Goal: Information Seeking & Learning: Learn about a topic

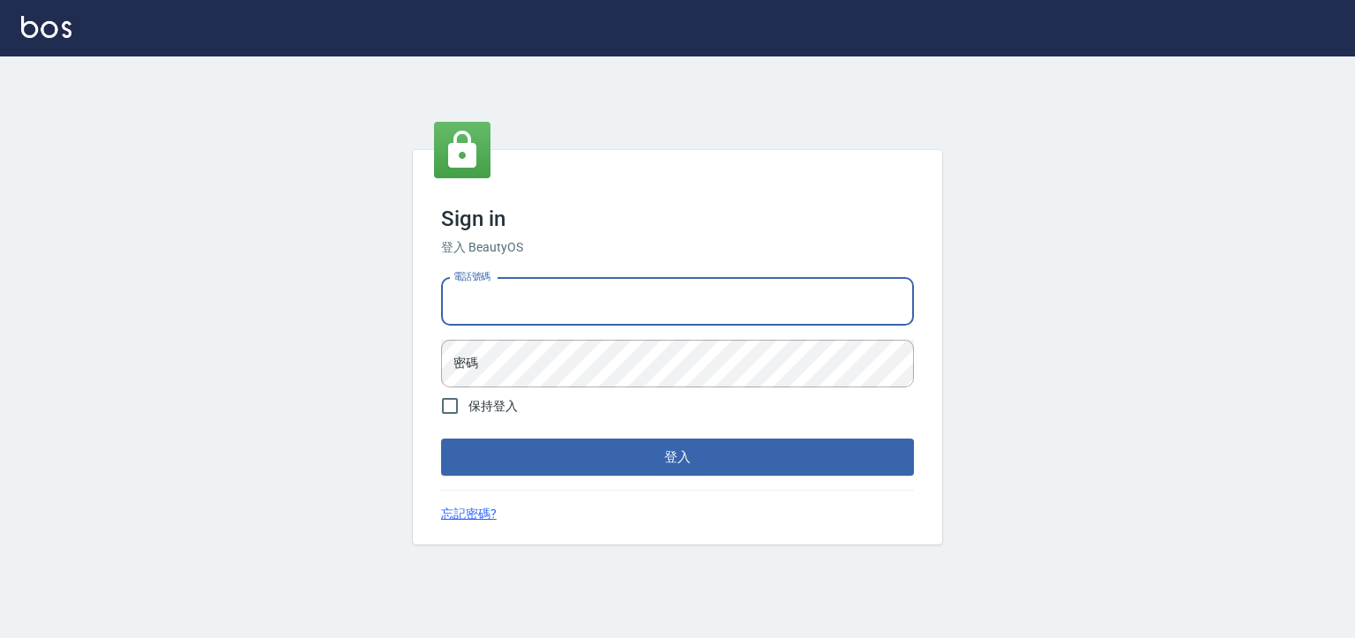
click at [499, 279] on input "電話號碼" at bounding box center [677, 302] width 473 height 48
type input "0930798111"
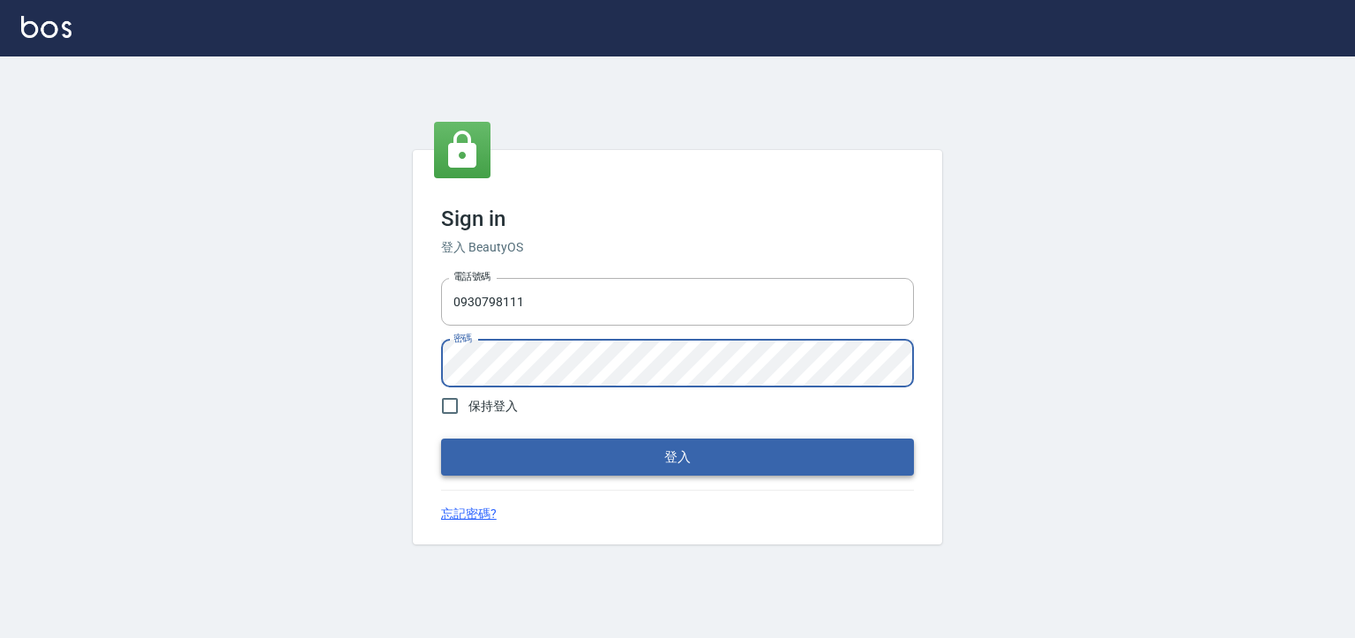
click at [563, 458] on button "登入" at bounding box center [677, 456] width 473 height 37
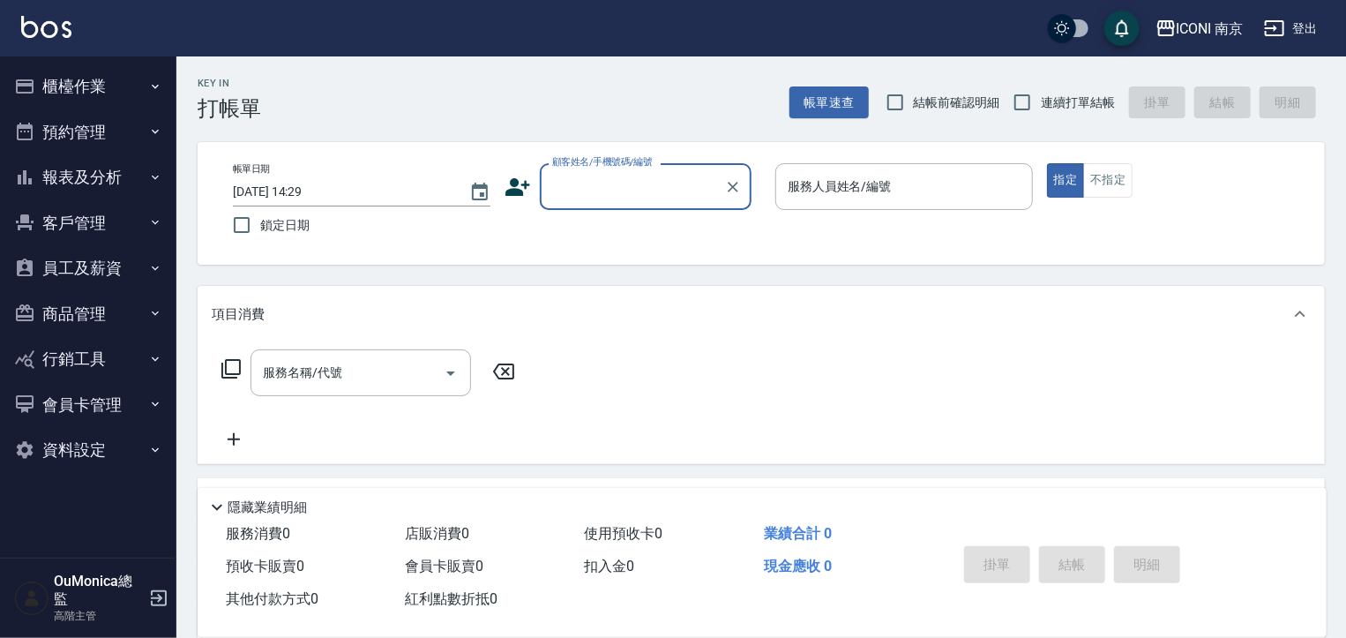
click at [135, 175] on button "報表及分析" at bounding box center [88, 177] width 162 height 46
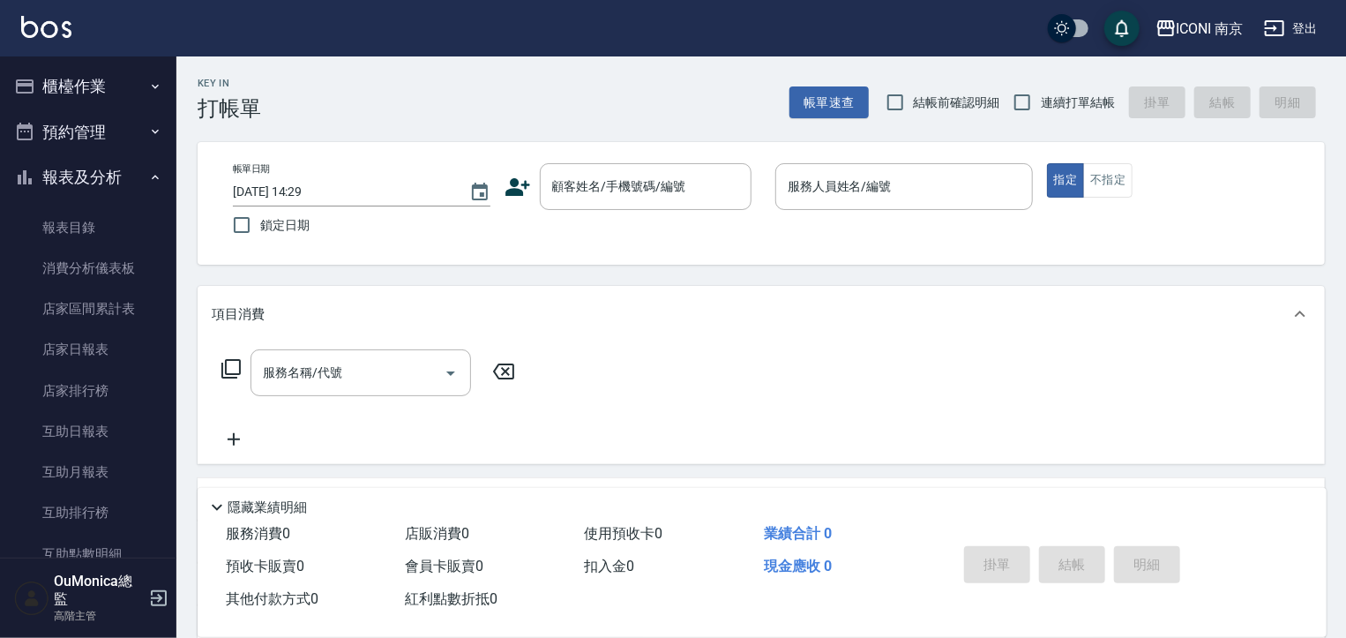
drag, startPoint x: 176, startPoint y: 150, endPoint x: 170, endPoint y: 204, distance: 54.1
click at [170, 206] on div "櫃檯作業 打帳單 帳單列表 掛單列表 座位開單 營業儀表板 現金收支登錄 高階收支登錄 材料自購登錄 每日結帳 排班表 現場電腦打卡 掃碼打卡 預約管理 預約…" at bounding box center [88, 346] width 177 height 581
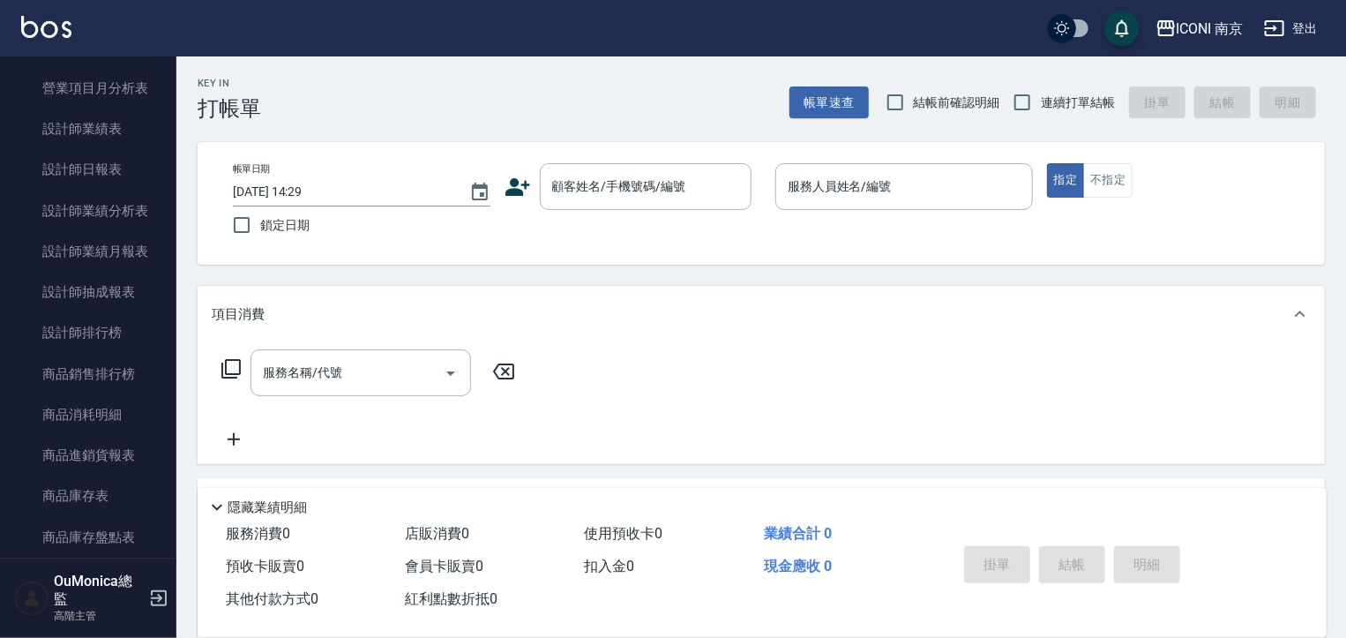
scroll to position [673, 0]
click at [122, 215] on link "設計師業績分析表" at bounding box center [88, 207] width 162 height 41
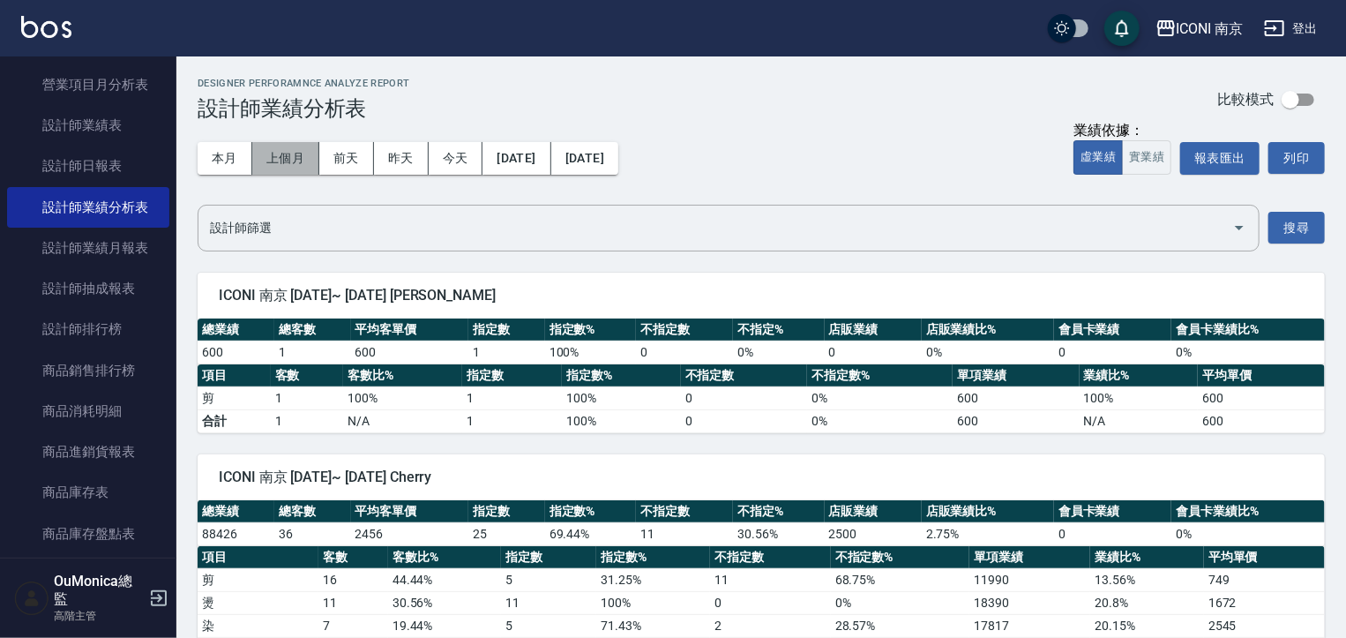
click at [295, 160] on button "上個月" at bounding box center [285, 158] width 67 height 33
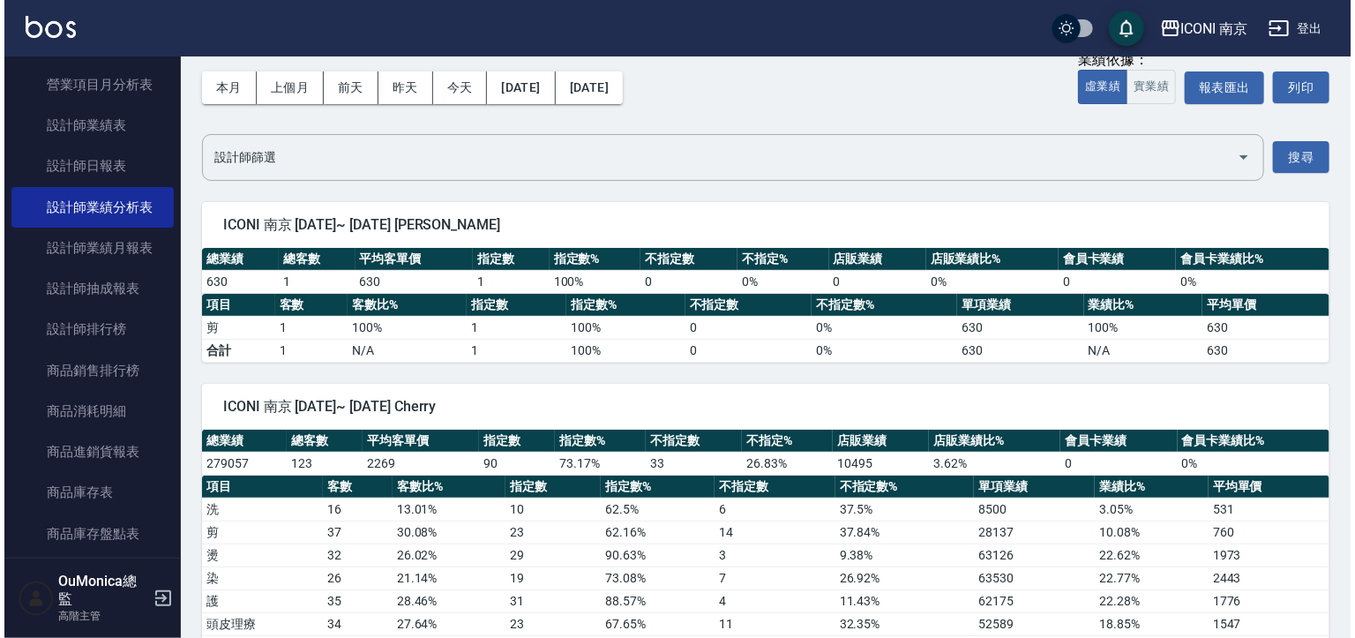
scroll to position [132, 0]
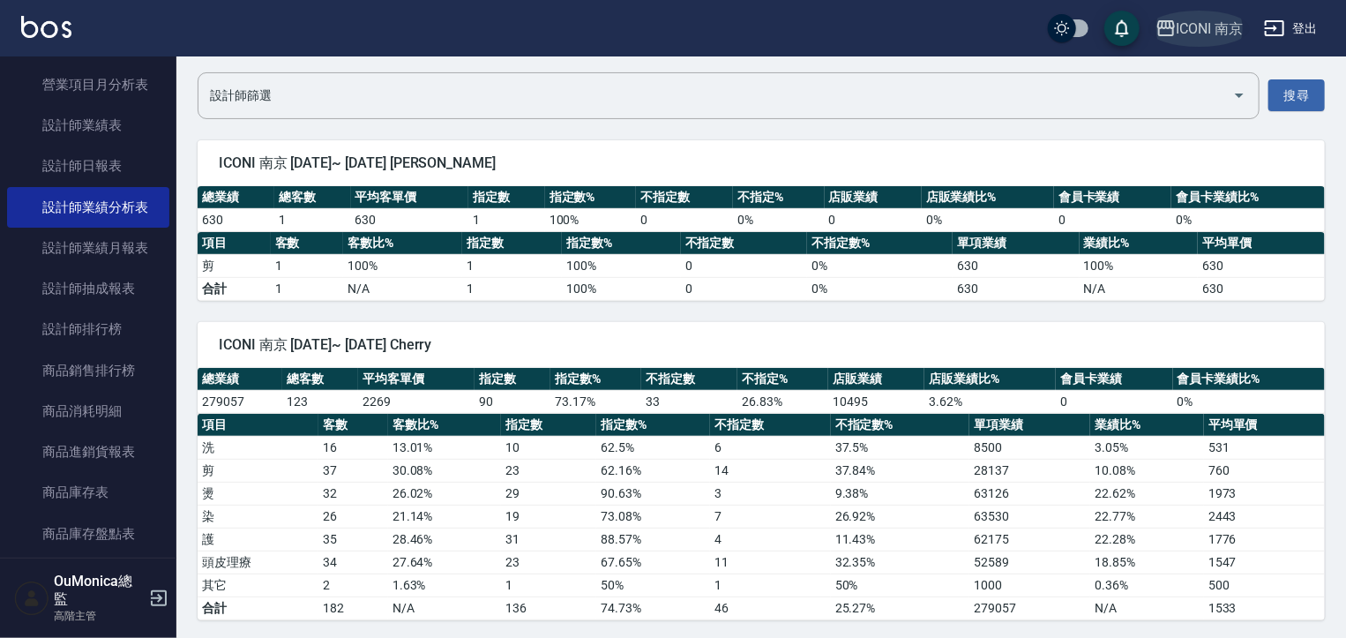
click at [1202, 26] on div "ICONI 南京" at bounding box center [1209, 29] width 67 height 22
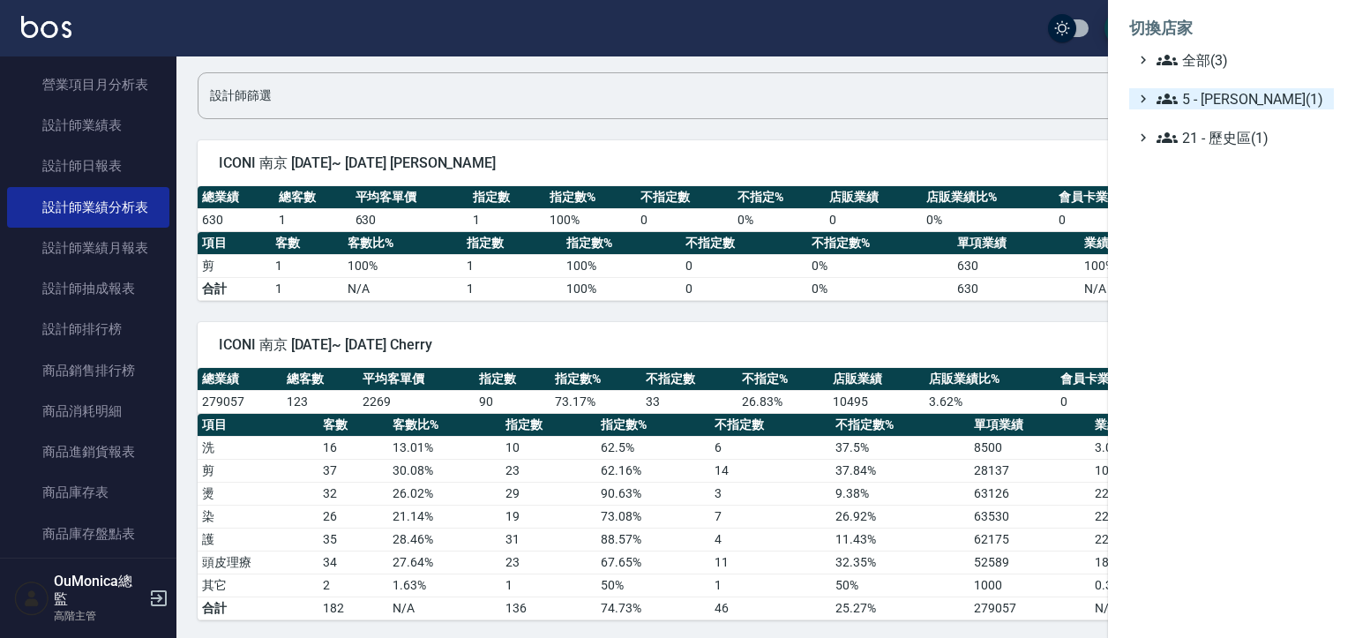
click at [1222, 101] on span "5 - 陳嘉宏(1)" at bounding box center [1241, 98] width 170 height 21
click at [1266, 118] on span "5.02 - 歐芷辰(2)" at bounding box center [1250, 119] width 153 height 21
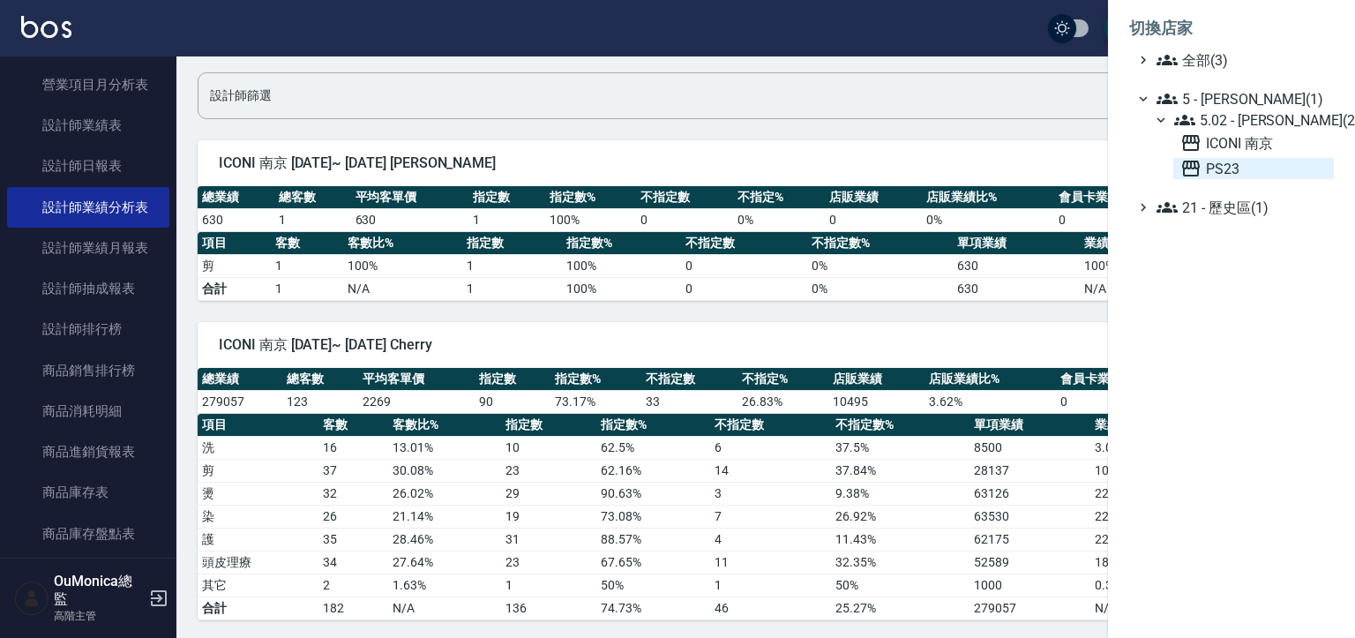
click at [1212, 168] on span "PS23" at bounding box center [1253, 168] width 146 height 21
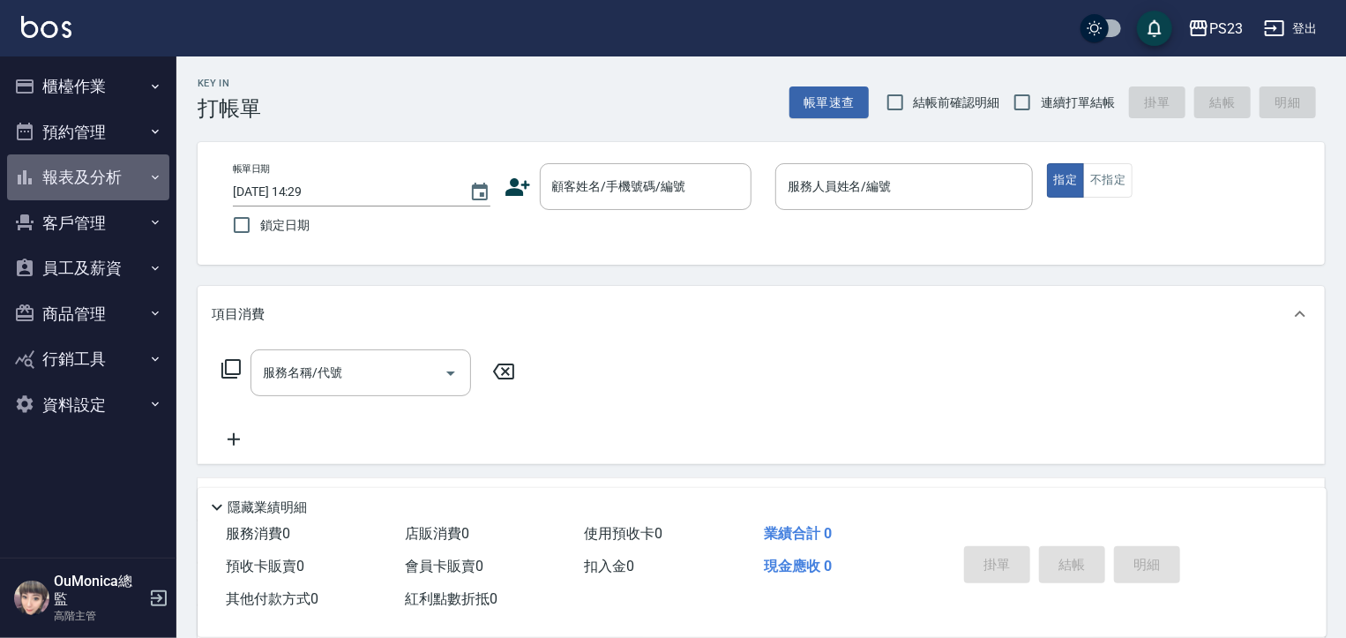
click at [120, 181] on button "報表及分析" at bounding box center [88, 177] width 162 height 46
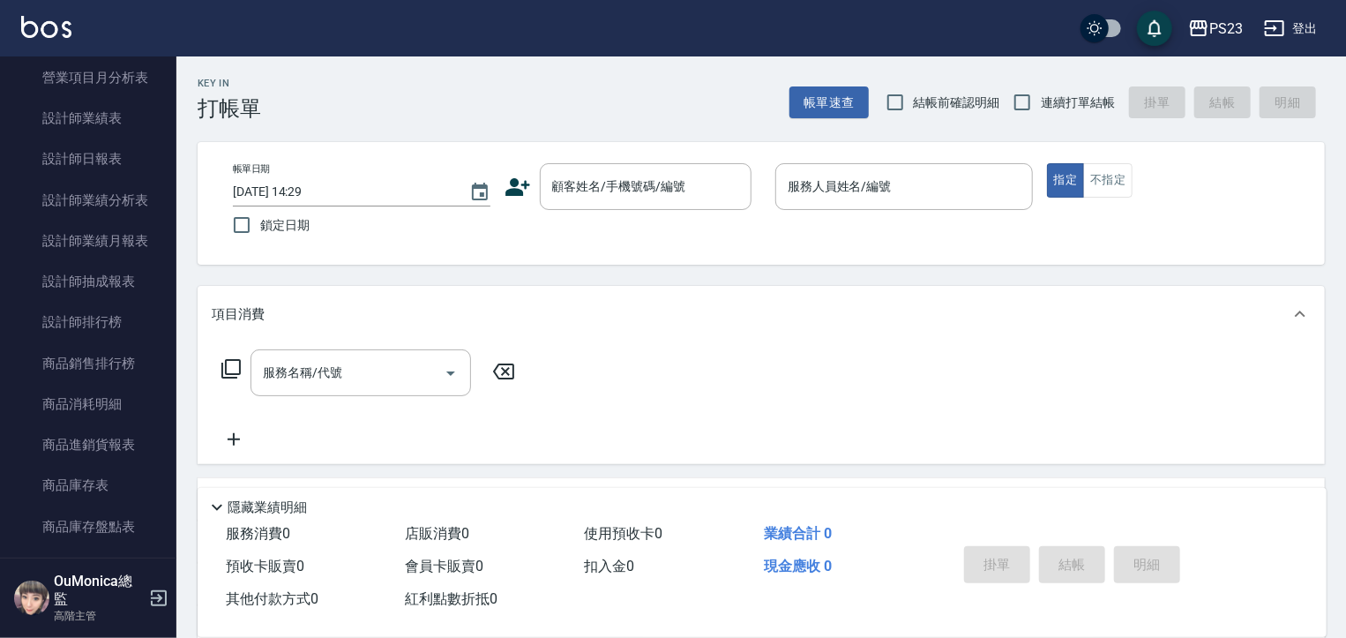
scroll to position [656, 0]
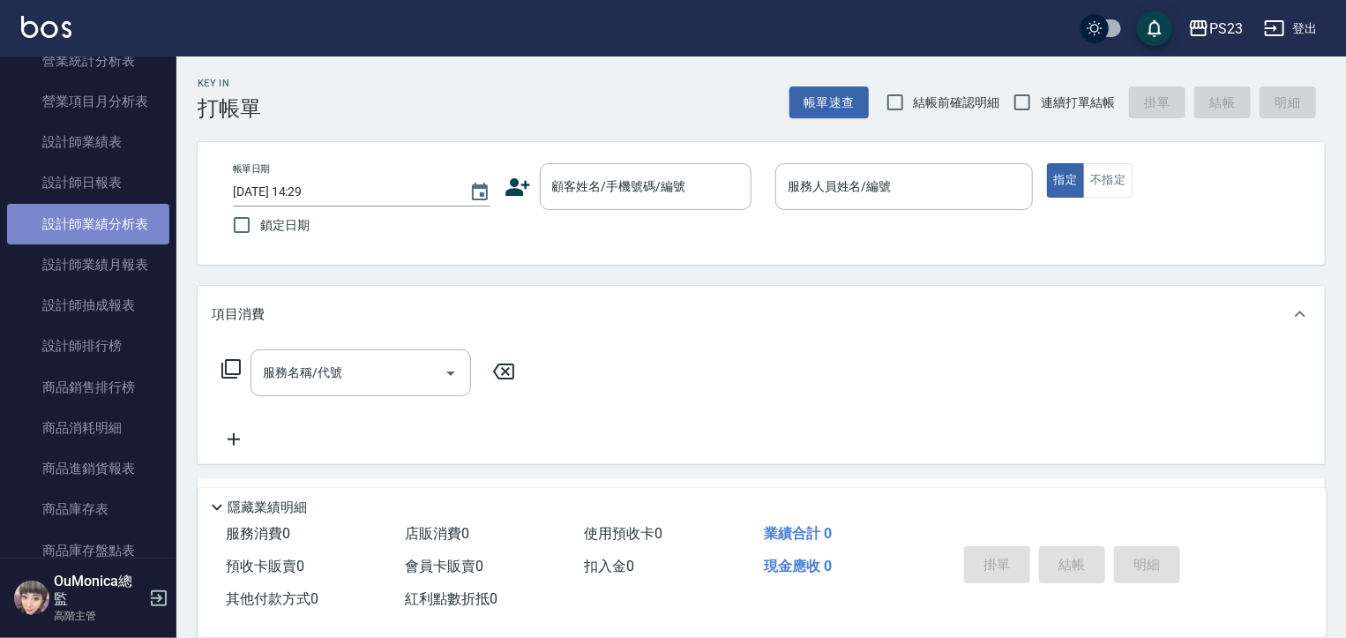
click at [129, 237] on link "設計師業績分析表" at bounding box center [88, 224] width 162 height 41
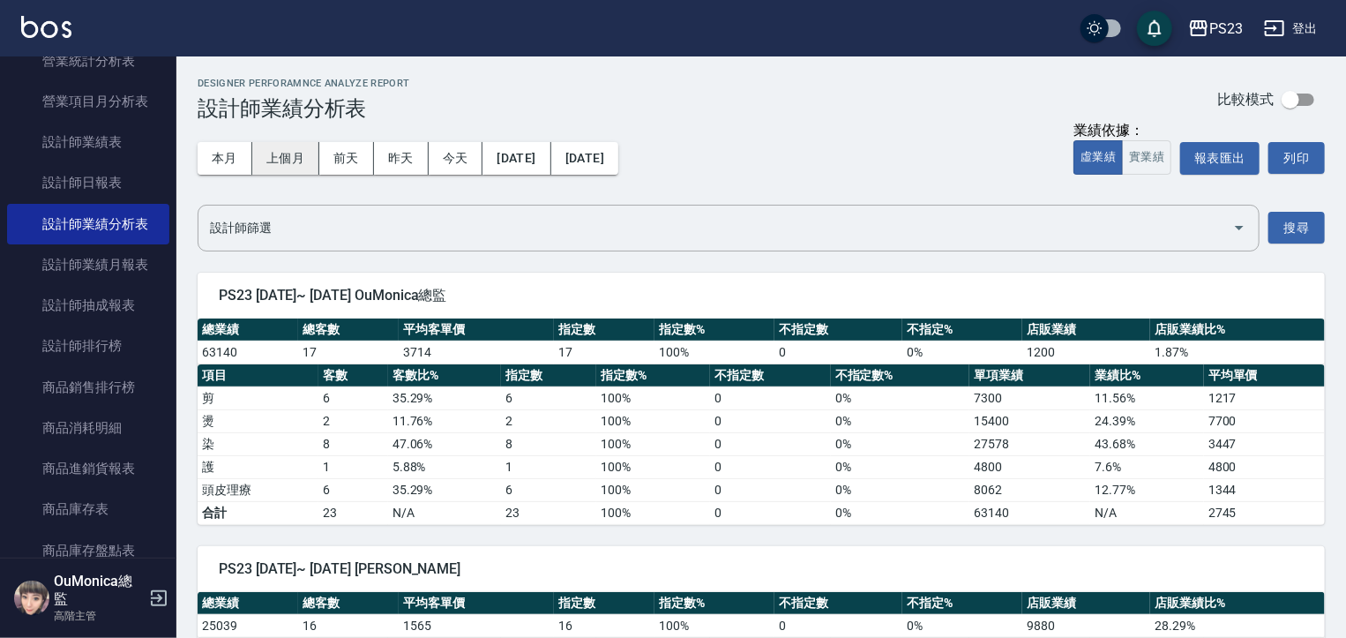
click at [279, 168] on button "上個月" at bounding box center [285, 158] width 67 height 33
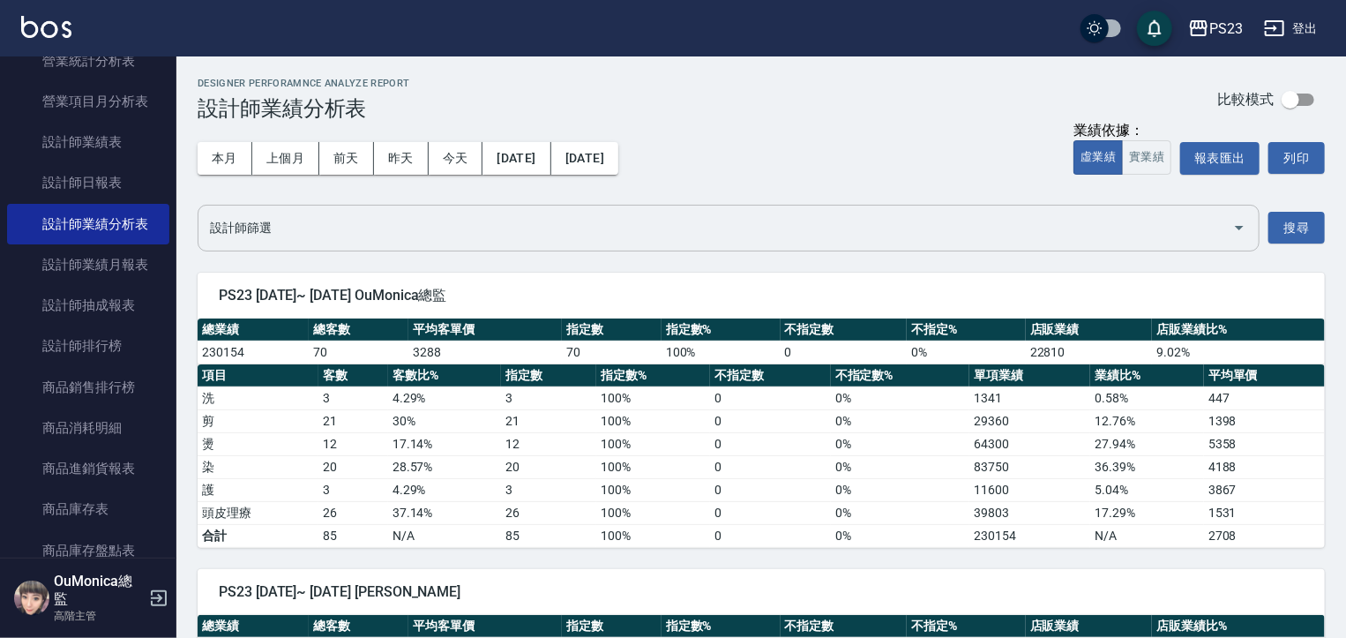
click at [275, 230] on input "設計師篩選" at bounding box center [714, 228] width 1019 height 31
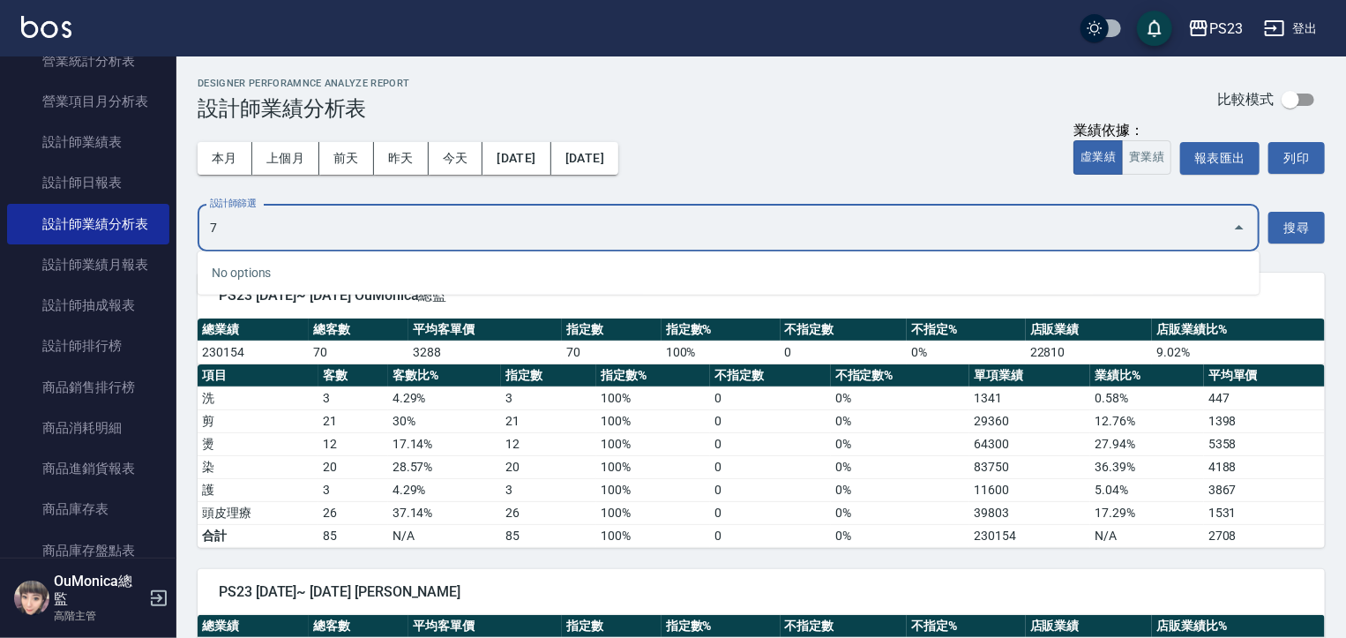
type input "75"
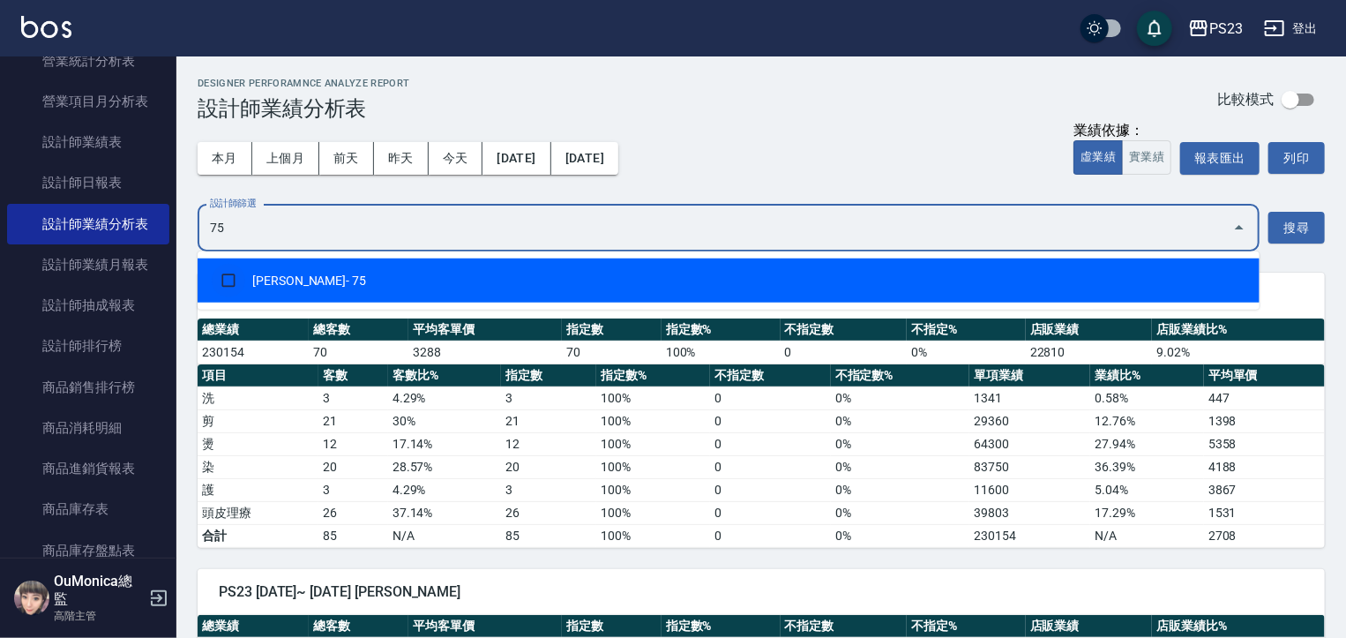
click at [230, 272] on input "checkbox" at bounding box center [229, 281] width 34 height 34
checkbox input "true"
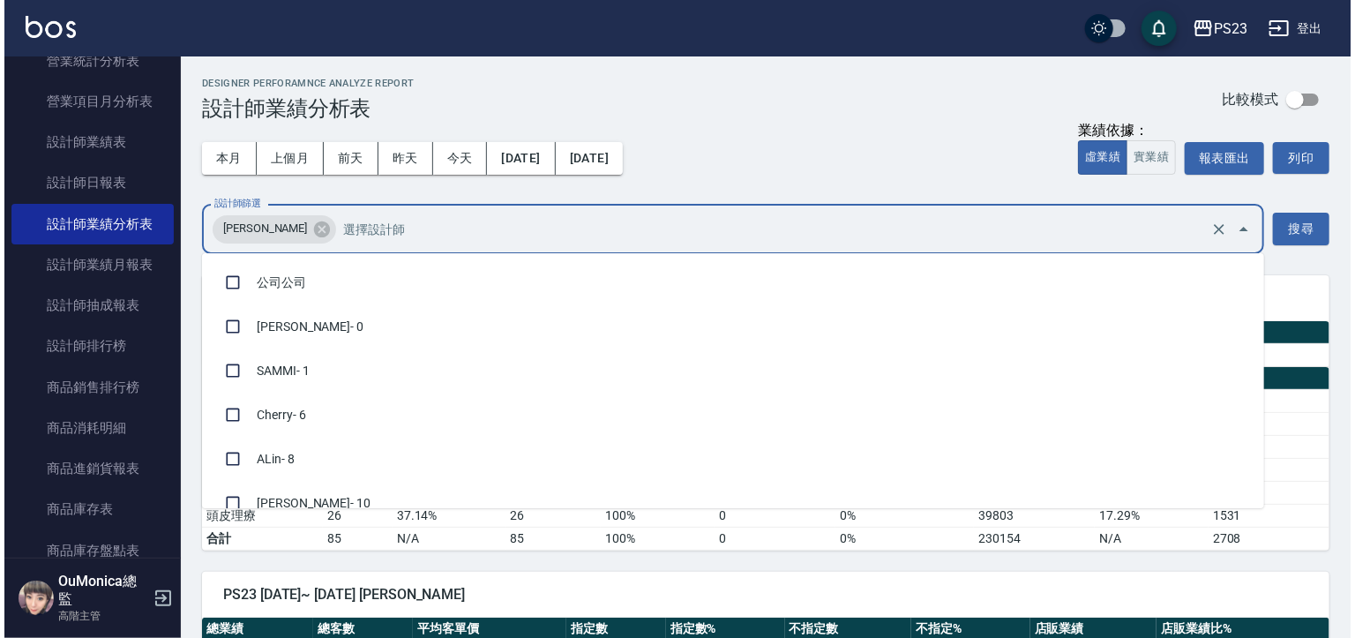
scroll to position [280, 0]
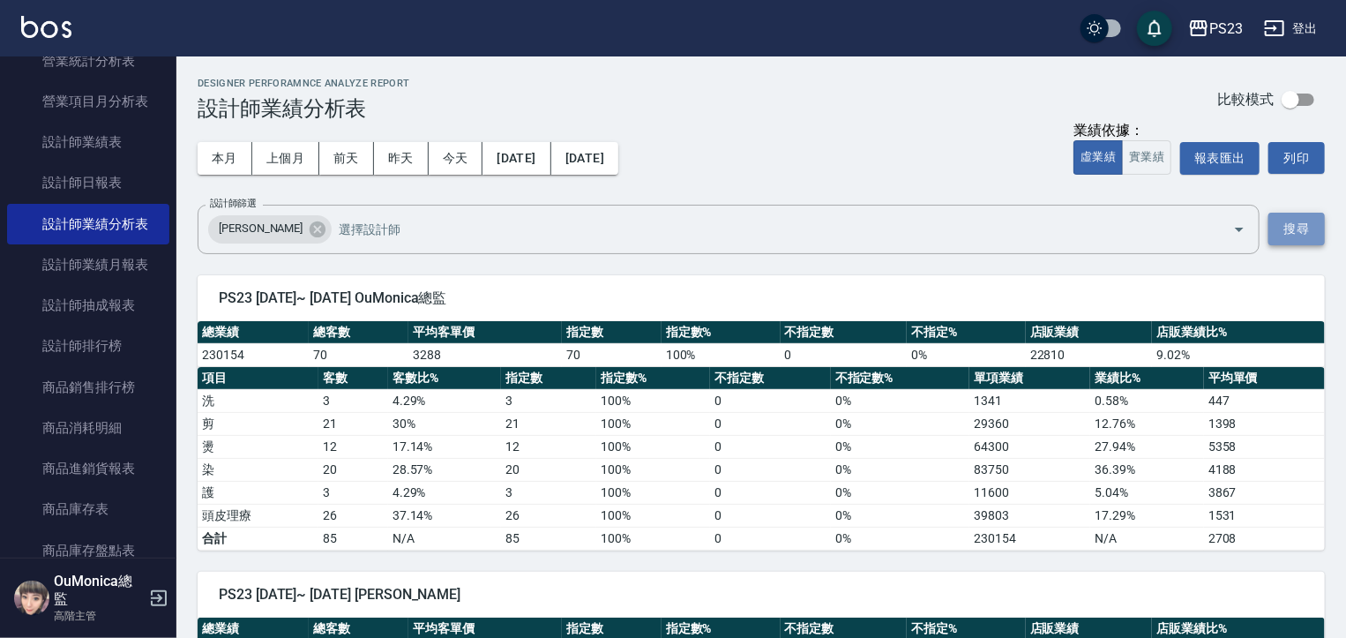
click at [1316, 218] on button "搜尋" at bounding box center [1296, 229] width 56 height 33
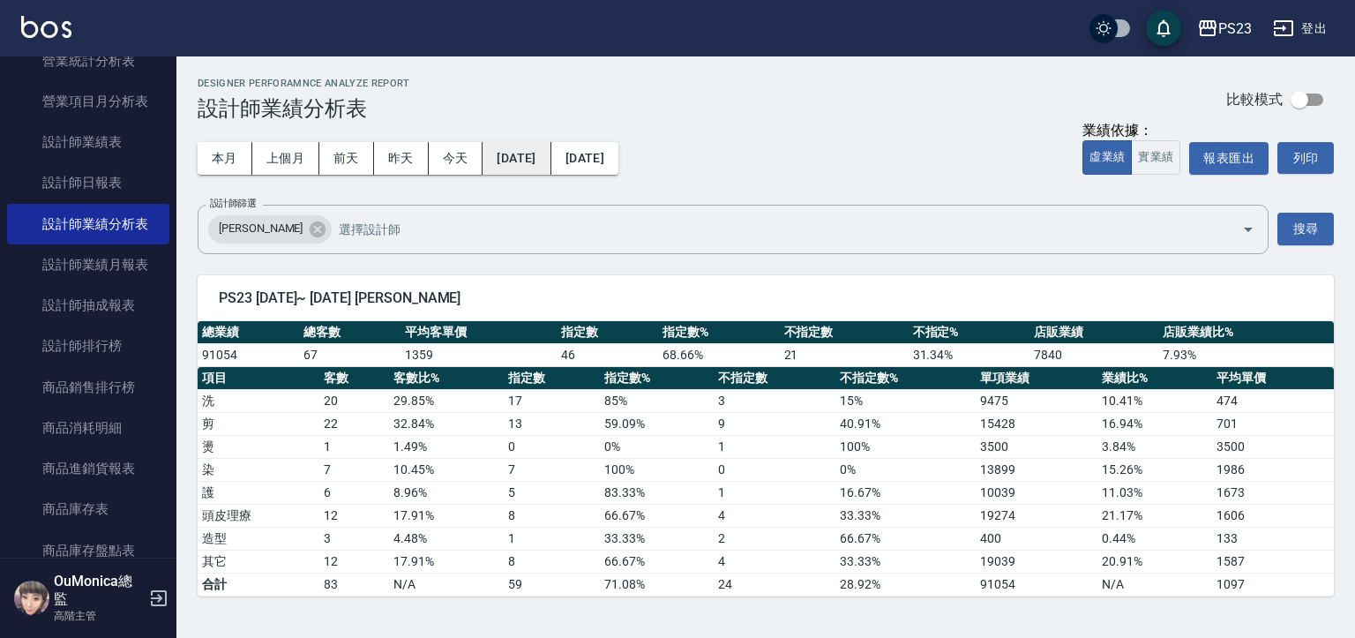
click at [535, 150] on button "2025/07/01" at bounding box center [516, 158] width 68 height 33
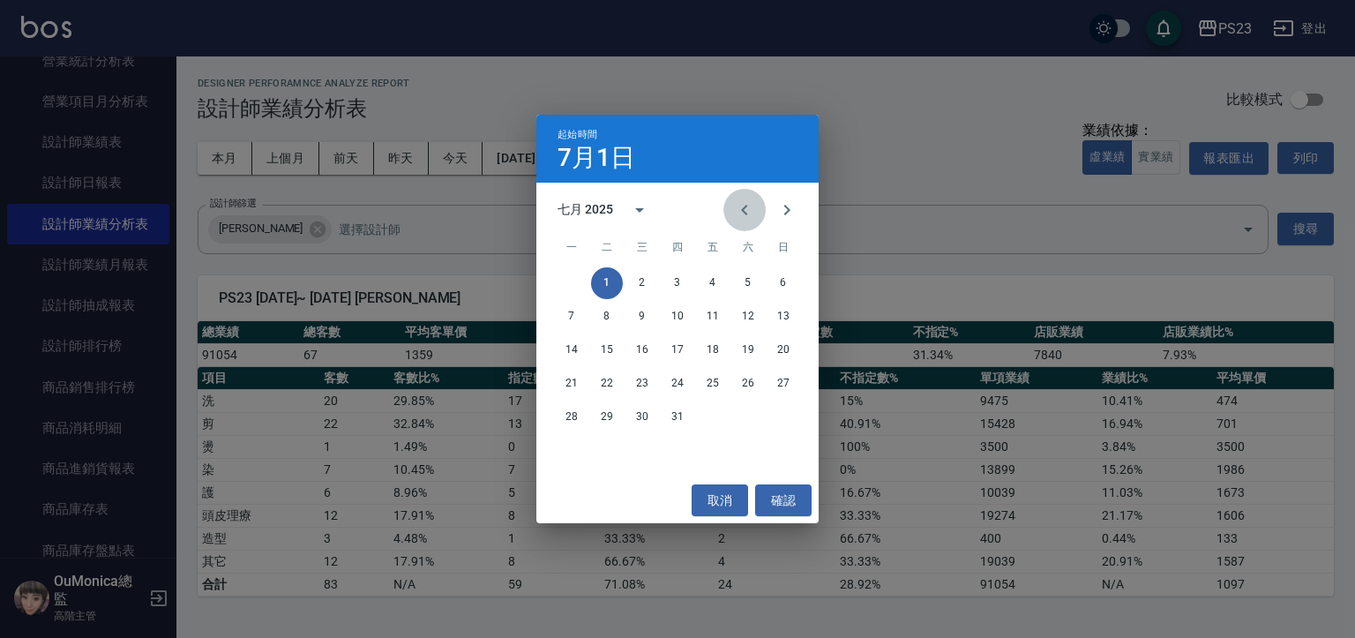
click at [744, 208] on icon "Previous month" at bounding box center [744, 209] width 21 height 21
click at [747, 205] on icon "Previous month" at bounding box center [744, 210] width 6 height 11
click at [609, 281] on button "1" at bounding box center [607, 283] width 32 height 32
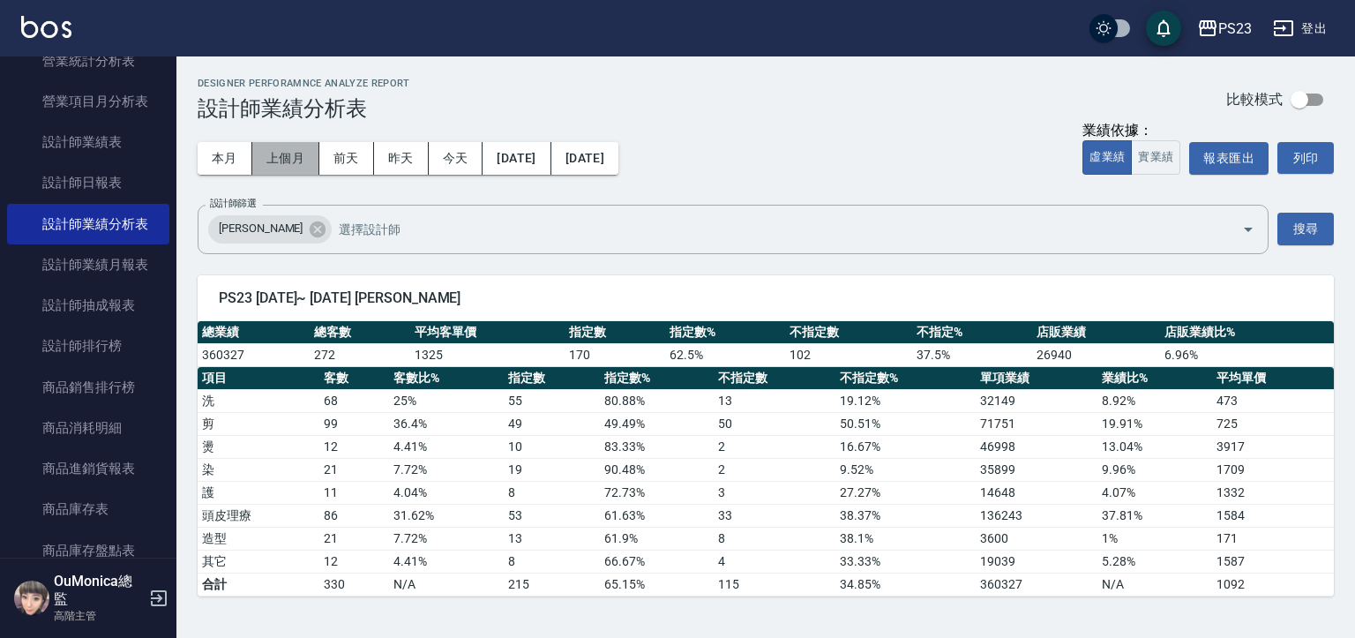
click at [266, 157] on button "上個月" at bounding box center [285, 158] width 67 height 33
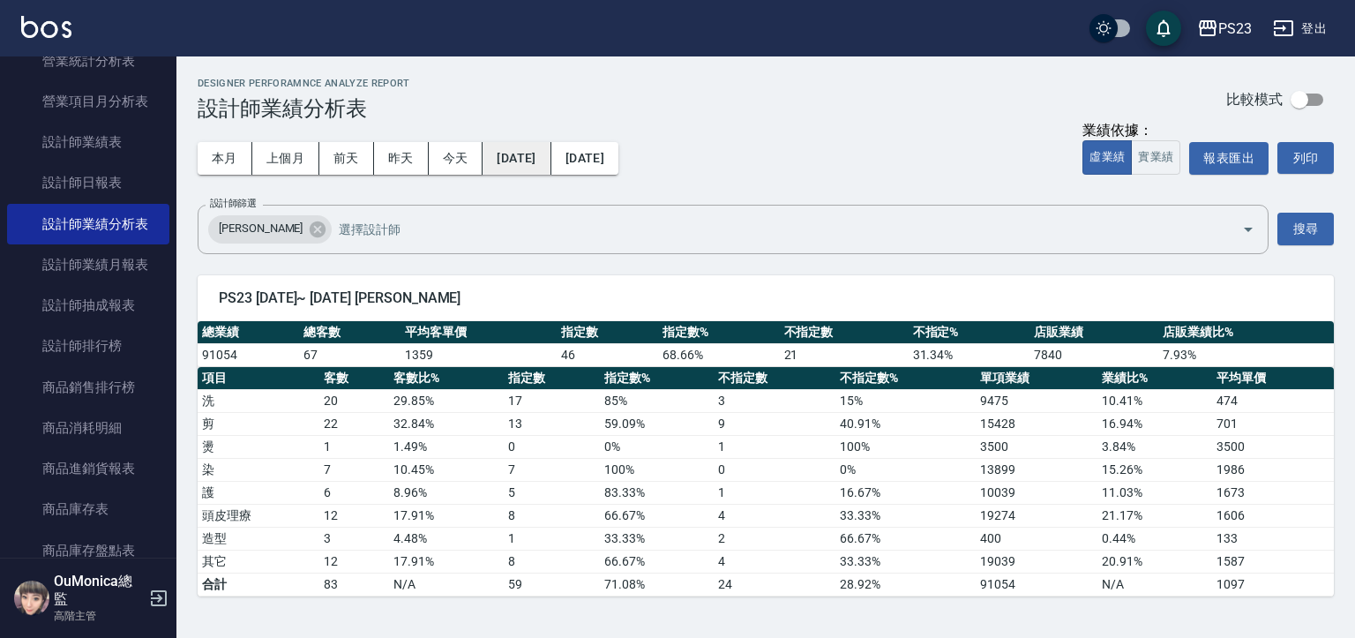
click at [525, 161] on button "2025/07/01" at bounding box center [516, 158] width 68 height 33
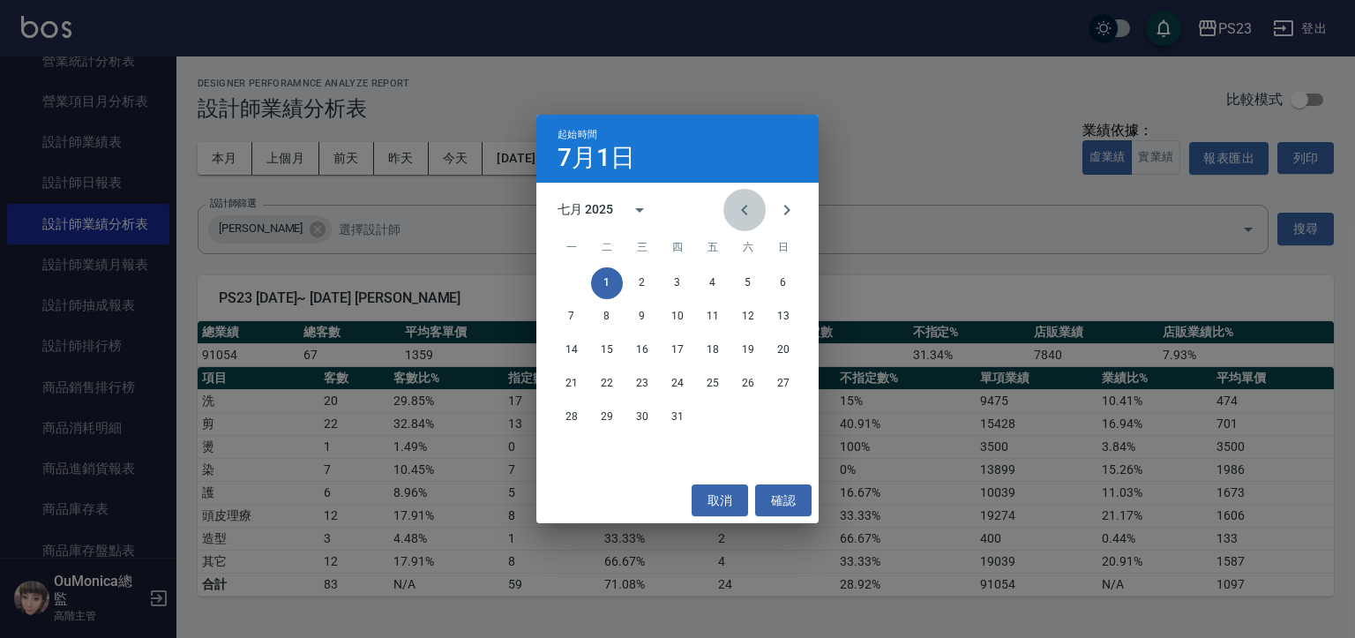
click at [745, 210] on icon "Previous month" at bounding box center [744, 209] width 21 height 21
click at [783, 280] on button "1" at bounding box center [783, 283] width 32 height 32
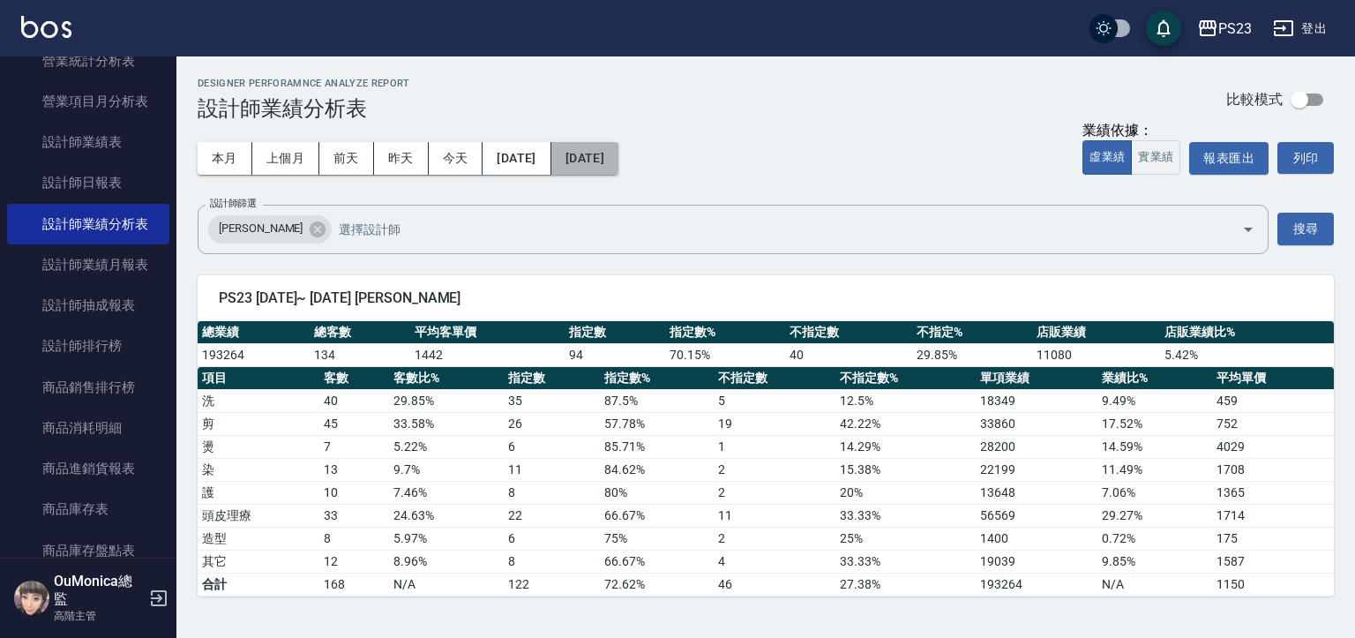
click at [618, 161] on button "2025/07/31" at bounding box center [584, 158] width 67 height 33
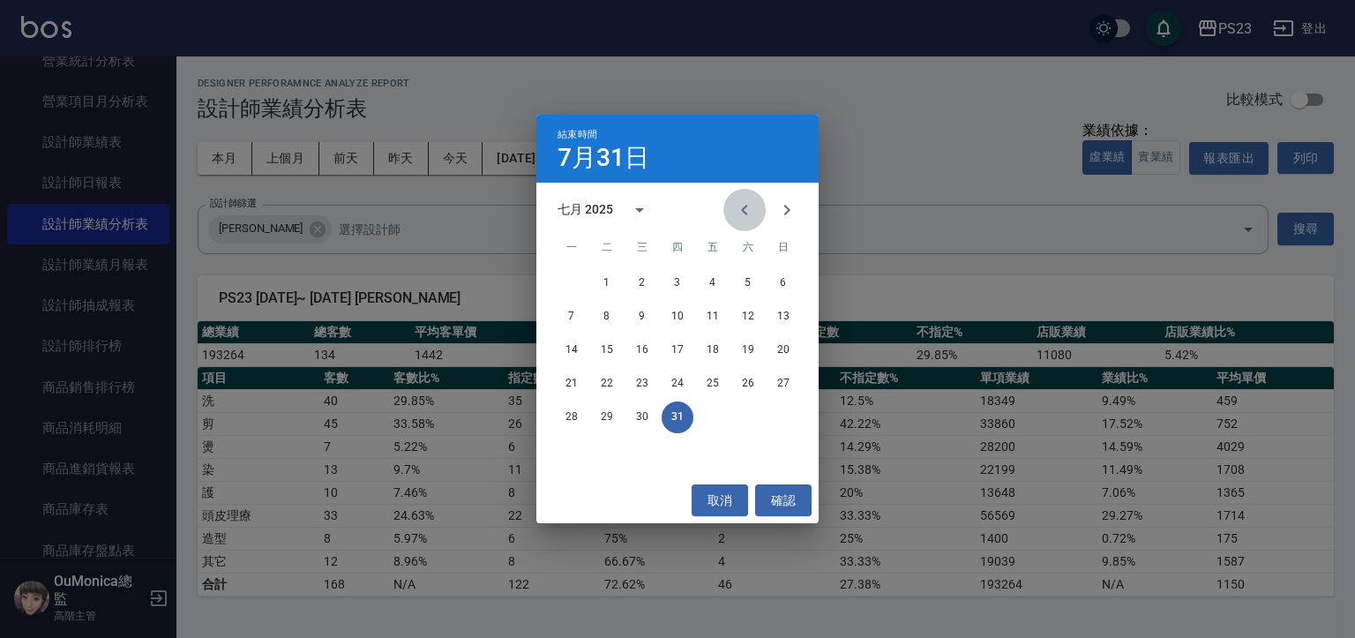
click at [732, 208] on button "Previous month" at bounding box center [744, 210] width 42 height 42
click at [571, 451] on button "30" at bounding box center [572, 451] width 32 height 32
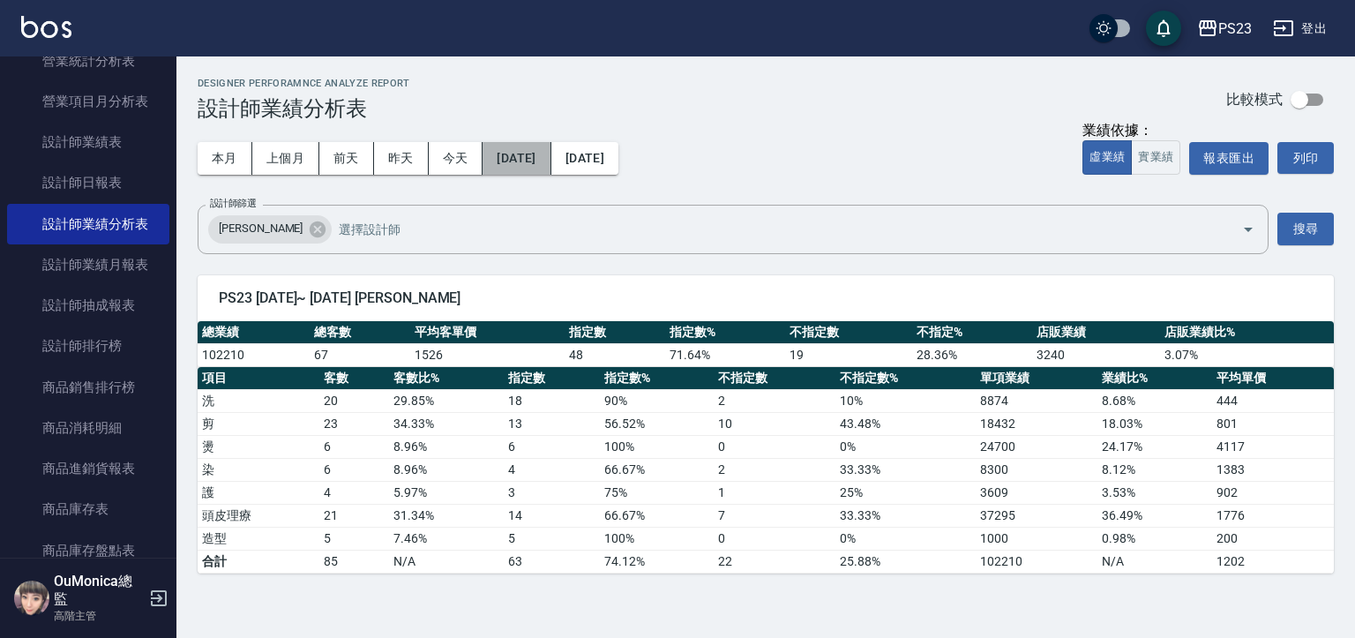
click at [541, 166] on button "2025/06/01" at bounding box center [516, 158] width 68 height 33
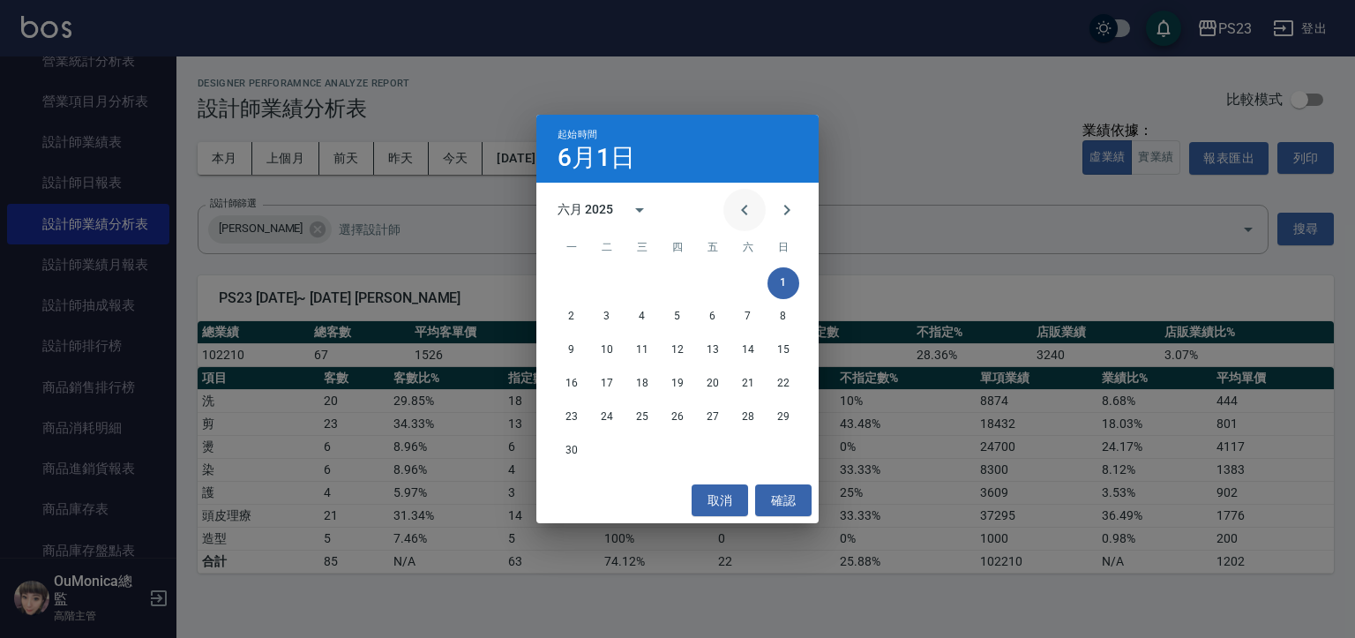
click at [748, 213] on icon "Previous month" at bounding box center [744, 209] width 21 height 21
click at [681, 280] on button "1" at bounding box center [677, 283] width 32 height 32
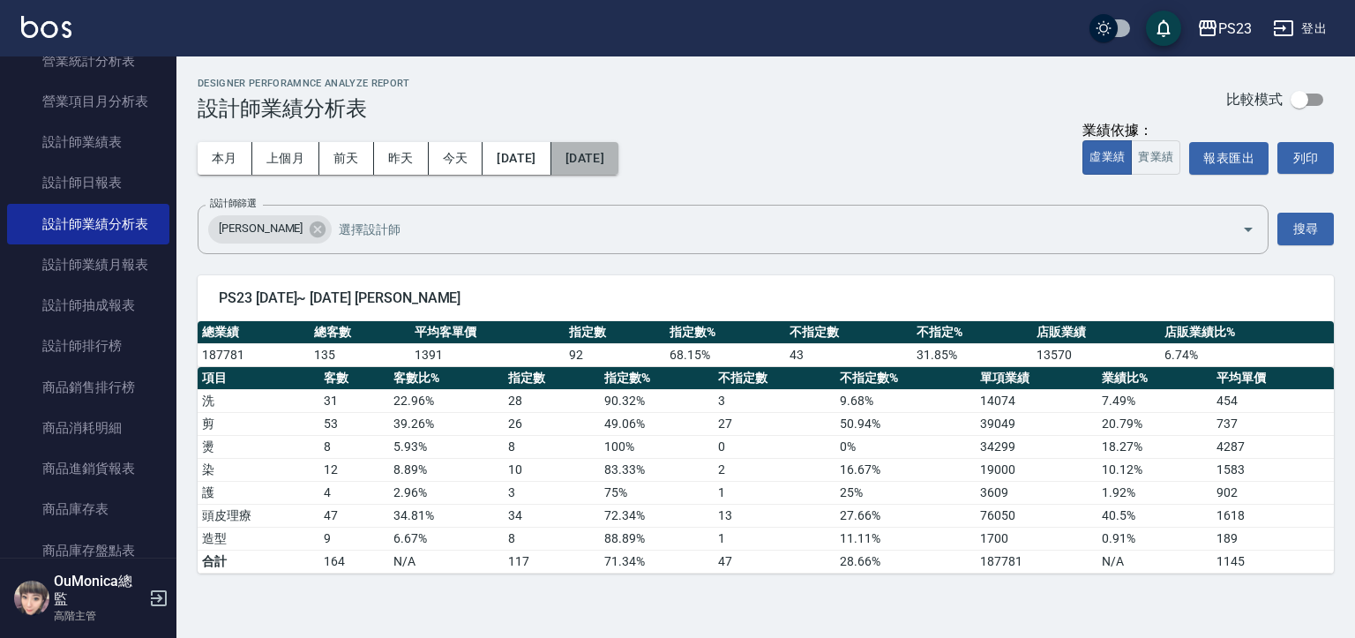
click at [618, 170] on button "2025/06/30" at bounding box center [584, 158] width 67 height 33
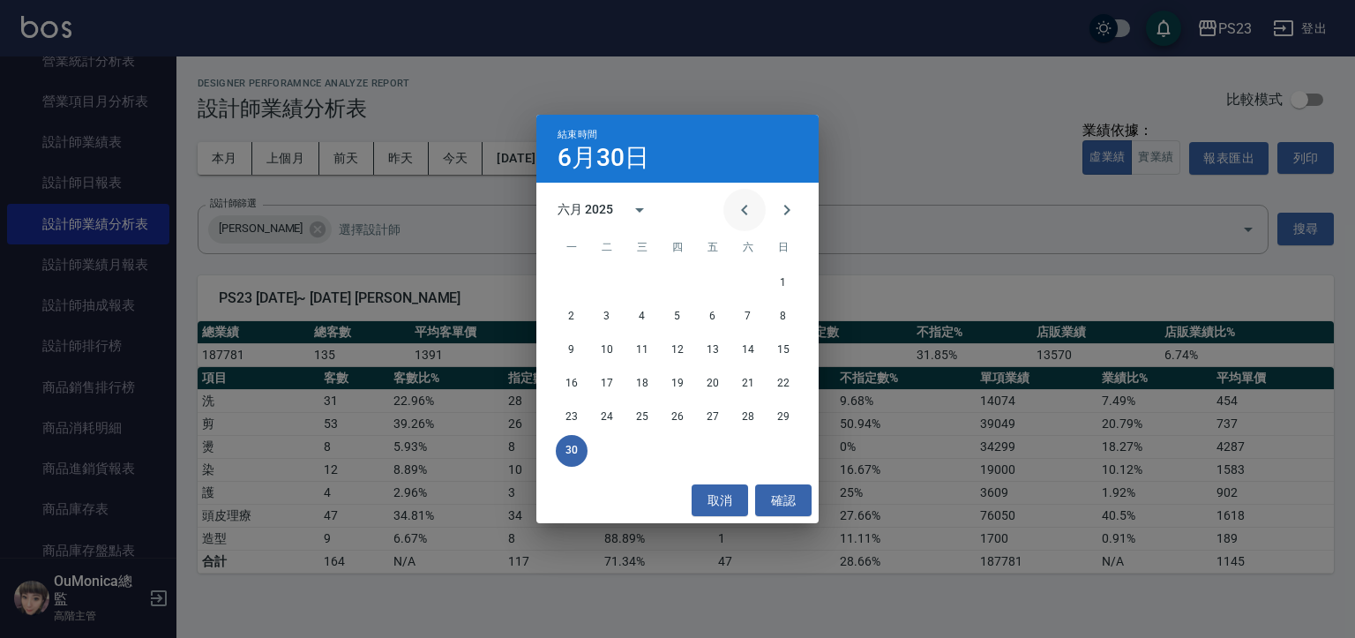
click at [746, 204] on icon "Previous month" at bounding box center [744, 209] width 21 height 21
click at [750, 417] on button "31" at bounding box center [748, 417] width 32 height 32
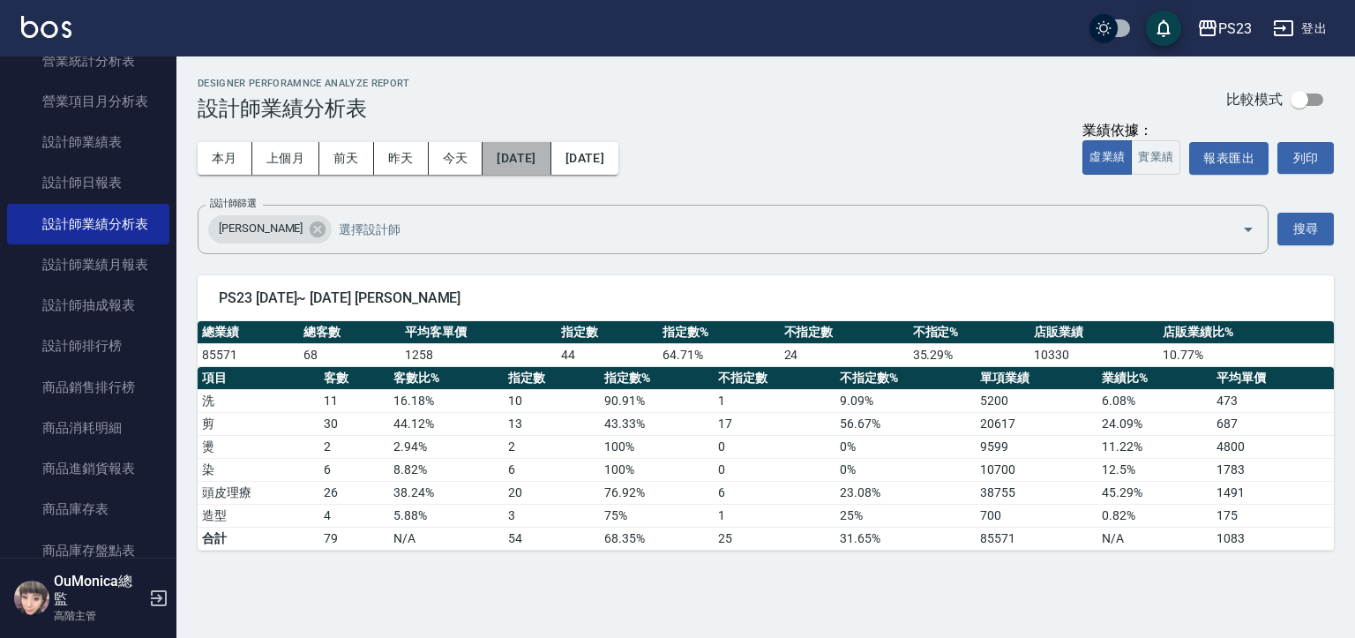
click at [547, 163] on button "2025/05/01" at bounding box center [516, 158] width 68 height 33
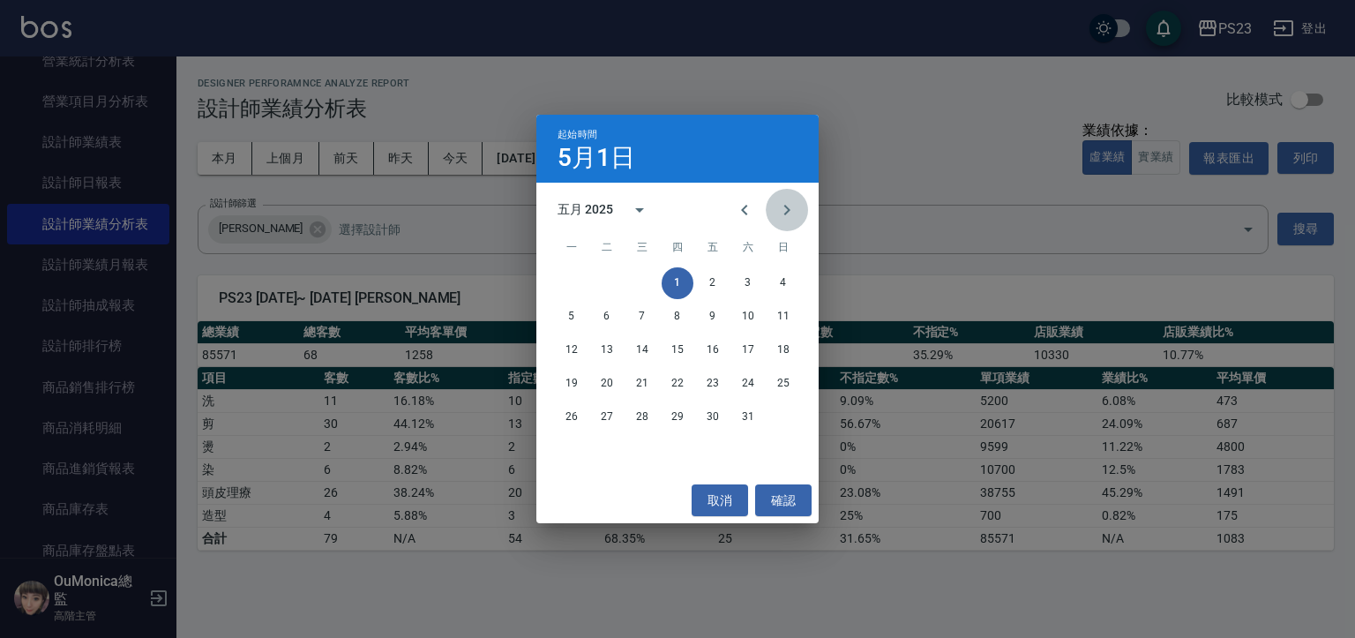
click at [795, 210] on icon "Next month" at bounding box center [786, 209] width 21 height 21
click at [787, 281] on button "1" at bounding box center [783, 283] width 32 height 32
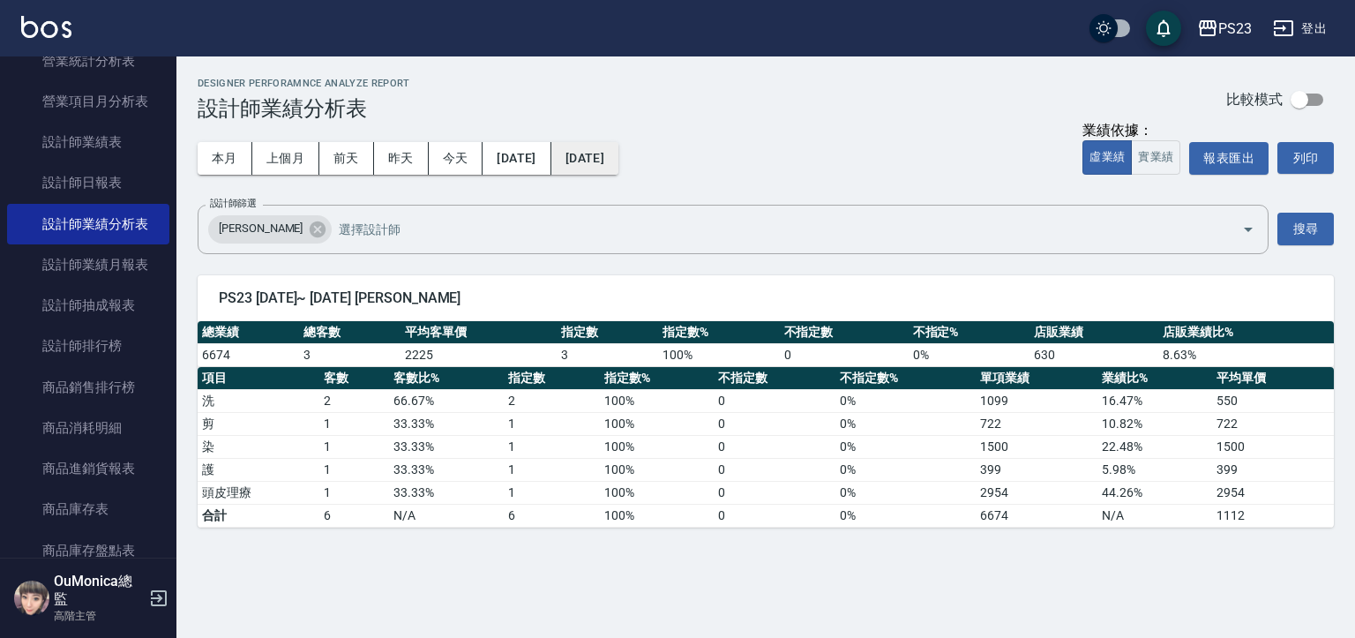
click at [618, 156] on button "2025/06/01" at bounding box center [584, 158] width 67 height 33
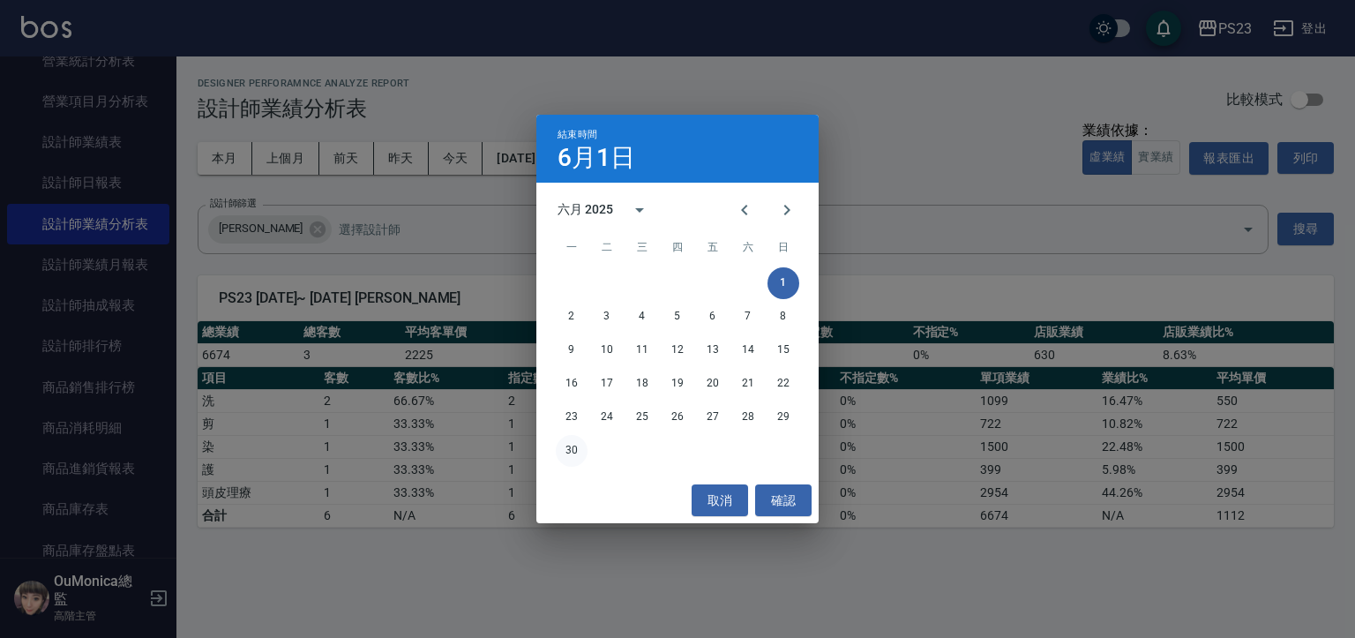
click at [559, 446] on button "30" at bounding box center [572, 451] width 32 height 32
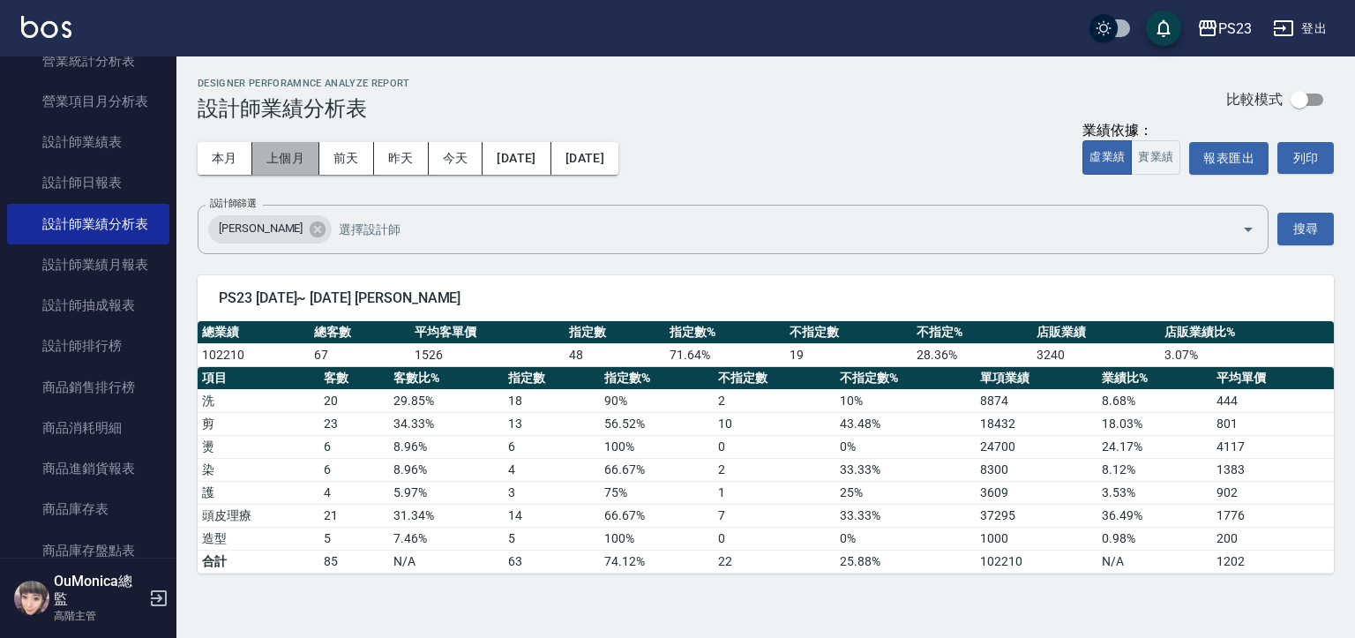
click at [300, 157] on button "上個月" at bounding box center [285, 158] width 67 height 33
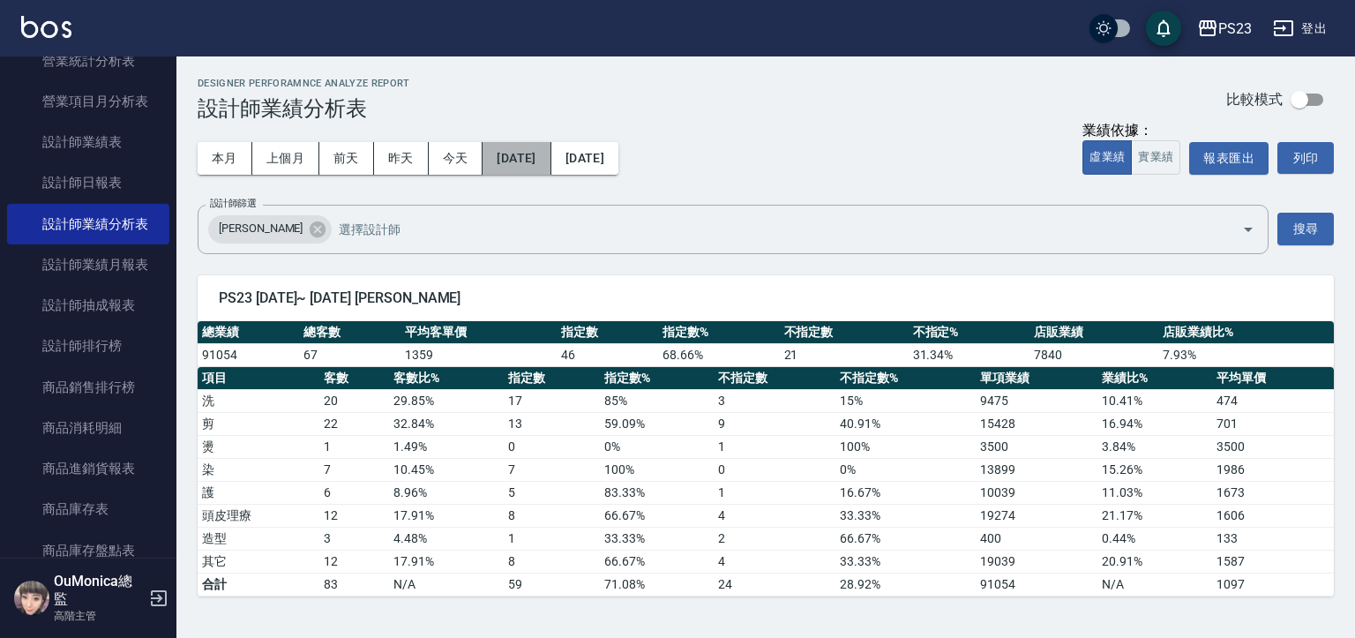
click at [511, 156] on button "2025/07/01" at bounding box center [516, 158] width 68 height 33
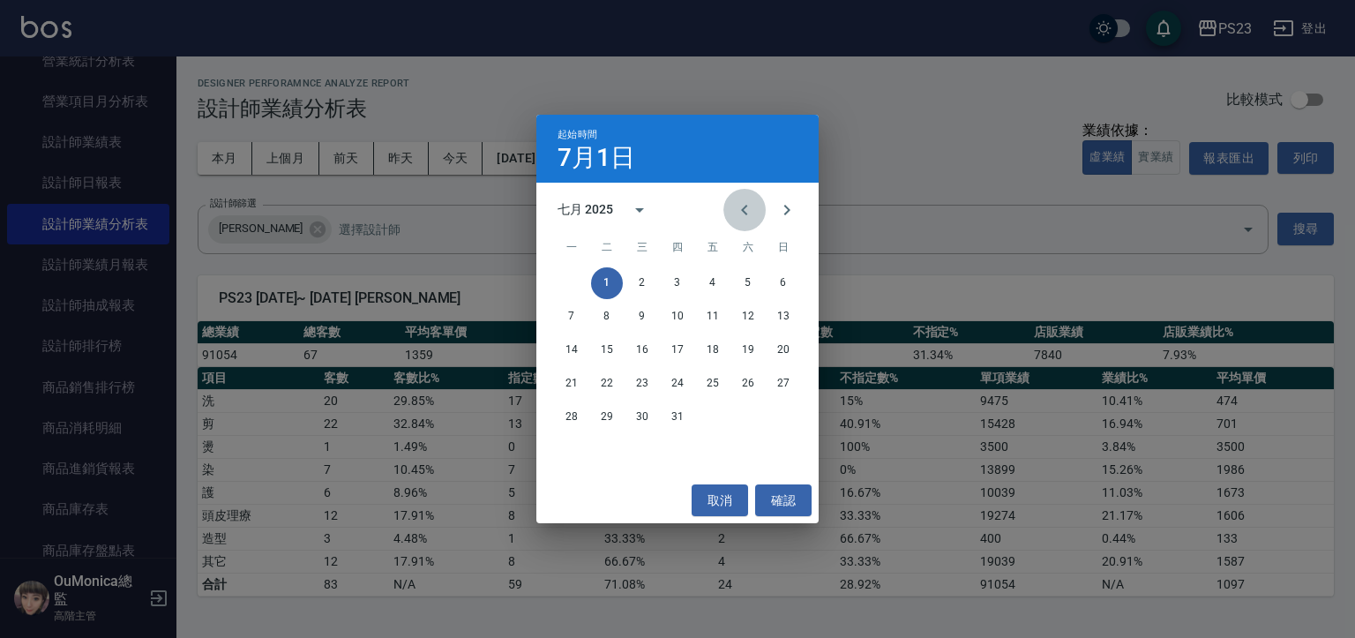
click at [737, 205] on icon "Previous month" at bounding box center [744, 209] width 21 height 21
click at [603, 285] on button "1" at bounding box center [607, 283] width 32 height 32
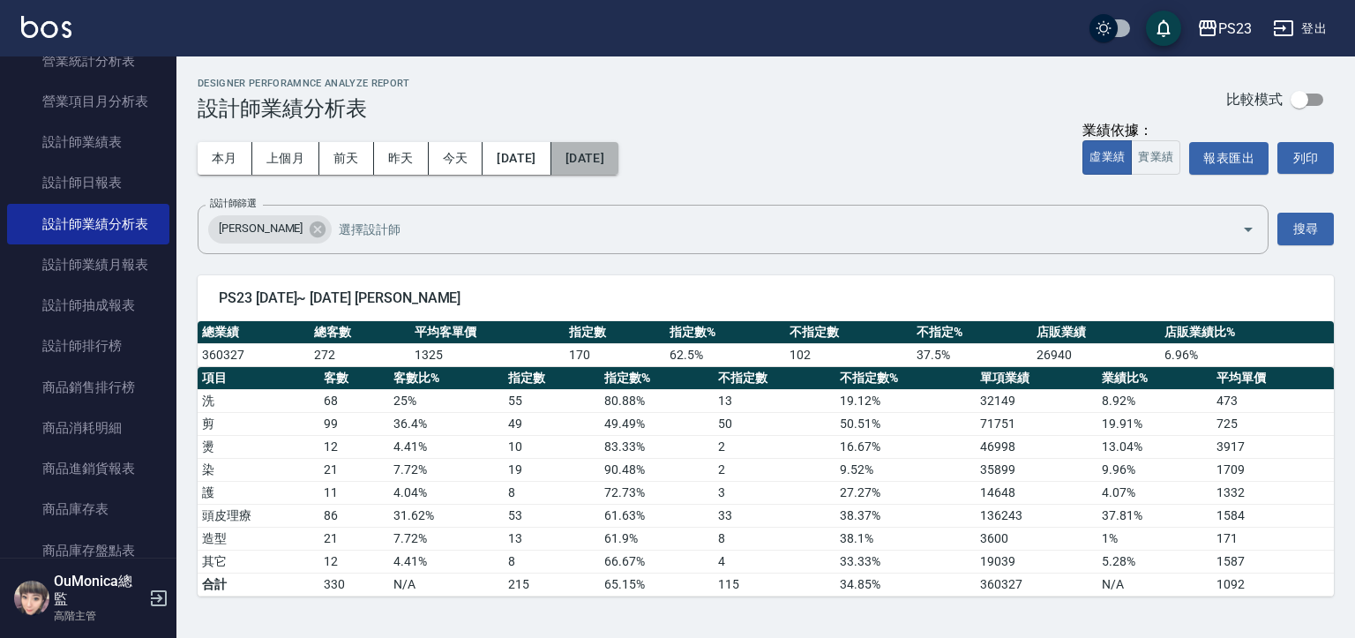
click at [618, 166] on button "2025/07/31" at bounding box center [584, 158] width 67 height 33
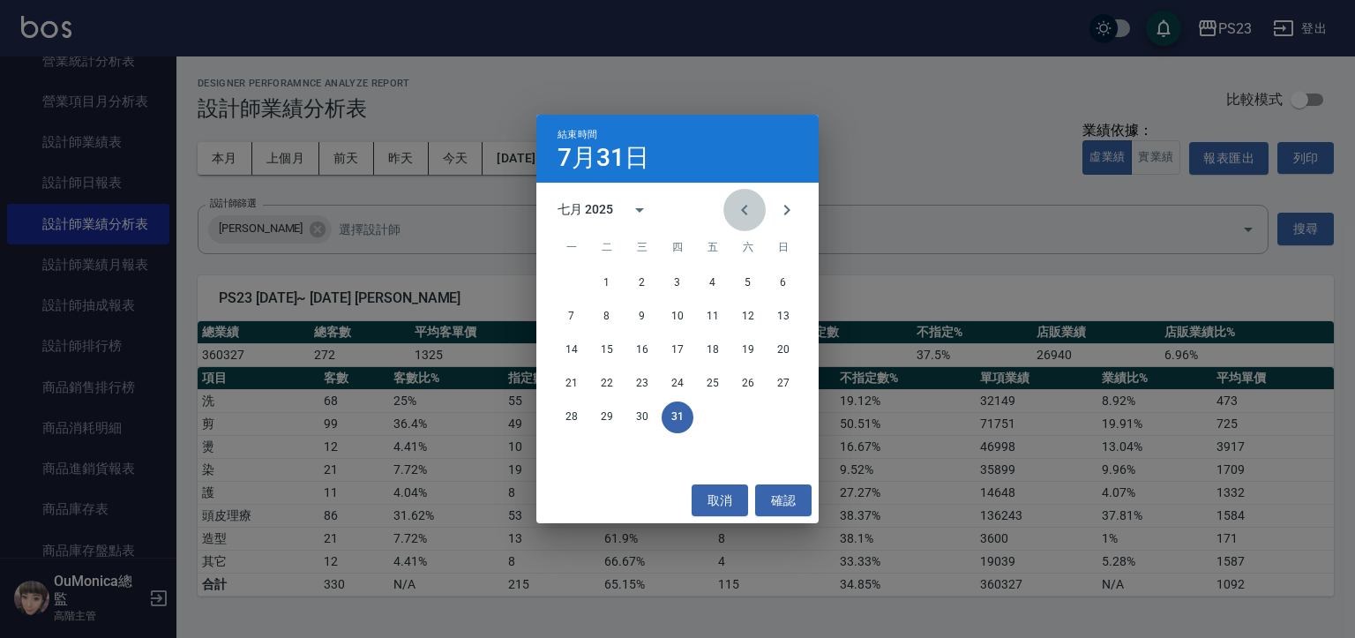
click at [743, 209] on icon "Previous month" at bounding box center [744, 210] width 6 height 11
click at [646, 414] on button "30" at bounding box center [642, 417] width 32 height 32
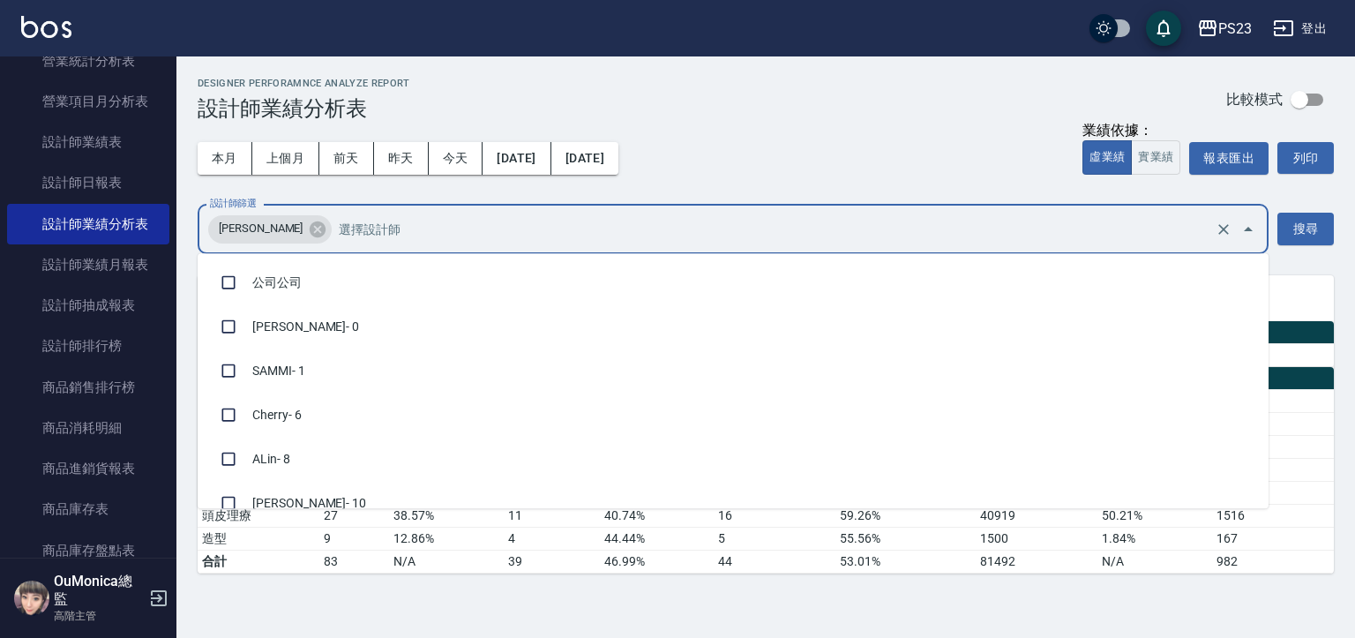
click at [639, 213] on input "設計師篩選" at bounding box center [772, 228] width 877 height 31
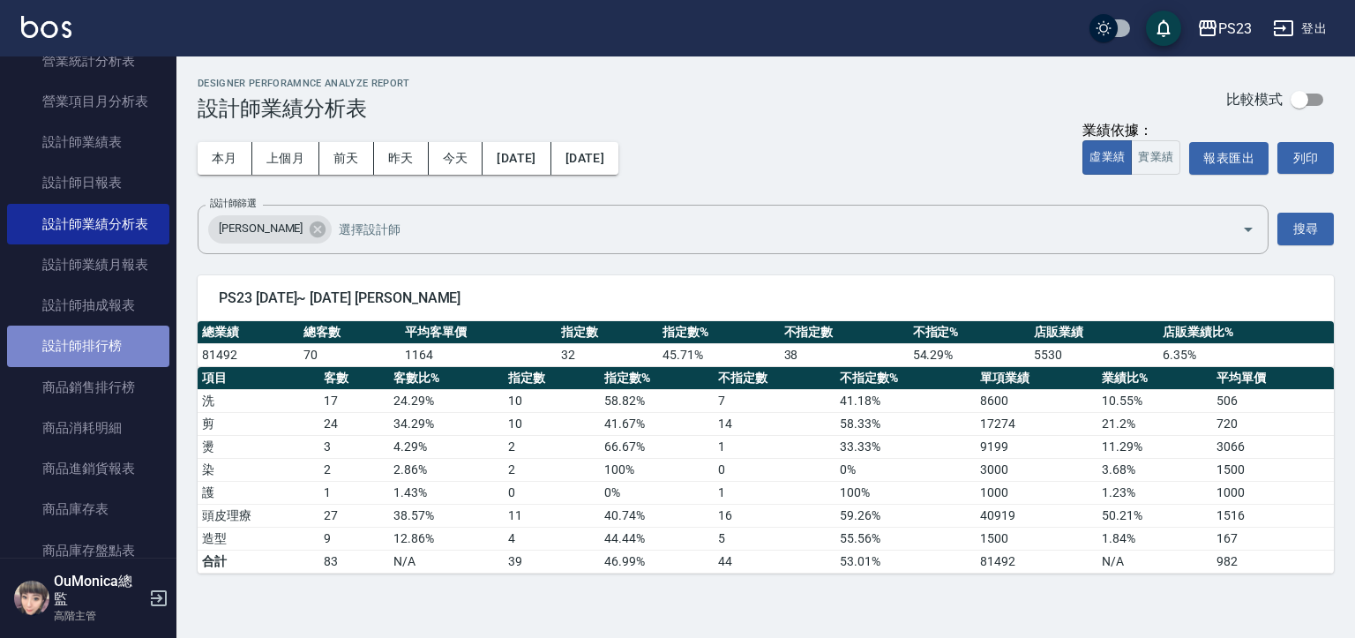
click at [120, 355] on link "設計師排行榜" at bounding box center [88, 345] width 162 height 41
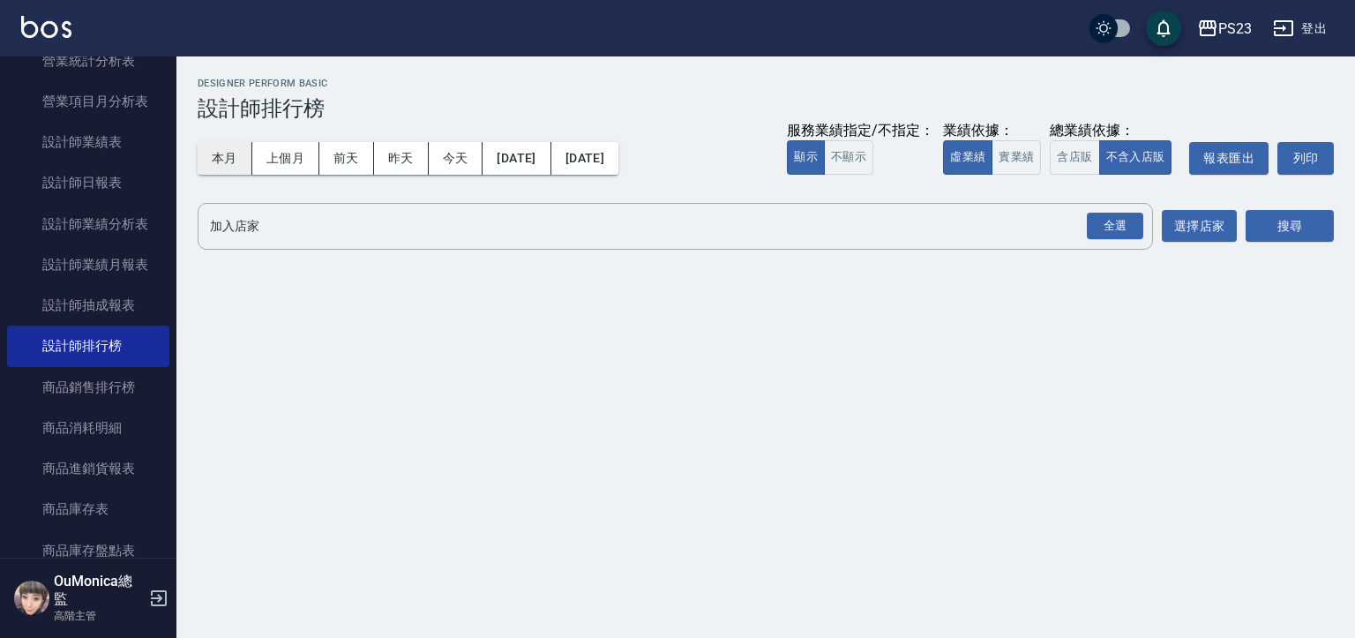
click at [234, 162] on button "本月" at bounding box center [225, 158] width 55 height 33
click at [1062, 146] on button "含店販" at bounding box center [1073, 157] width 49 height 34
click at [1114, 213] on div "全選" at bounding box center [1114, 226] width 56 height 27
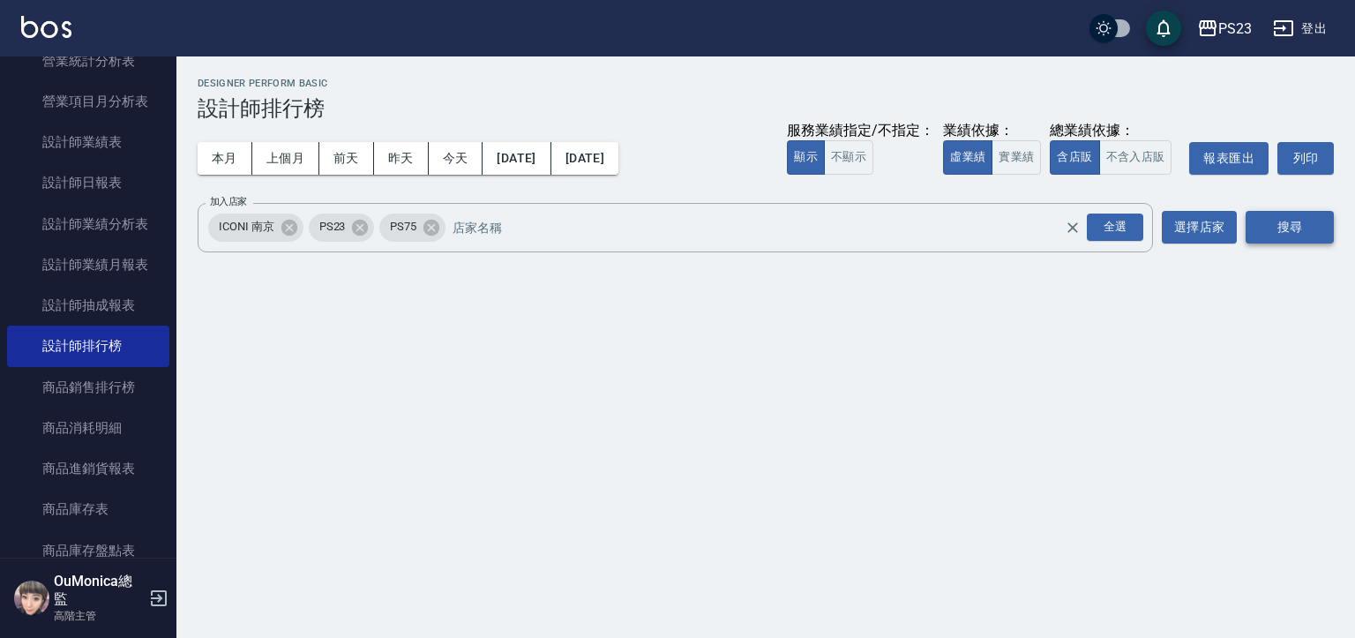
click at [1331, 215] on button "搜尋" at bounding box center [1289, 227] width 88 height 33
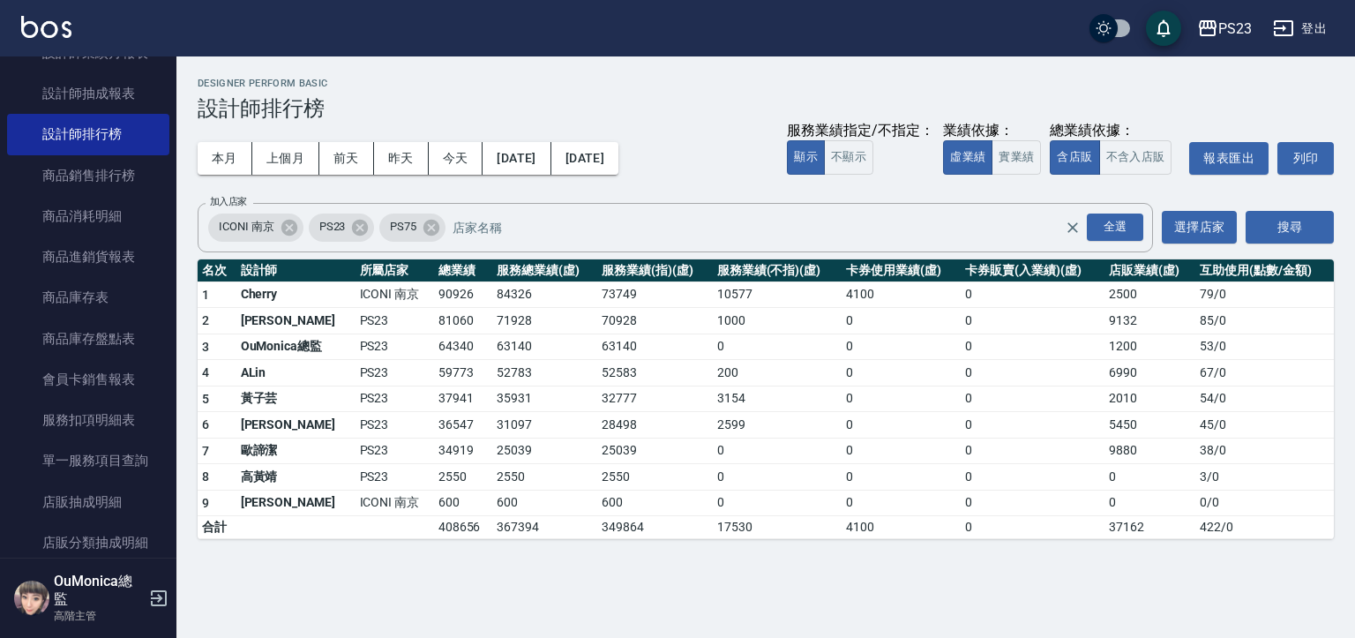
scroll to position [886, 0]
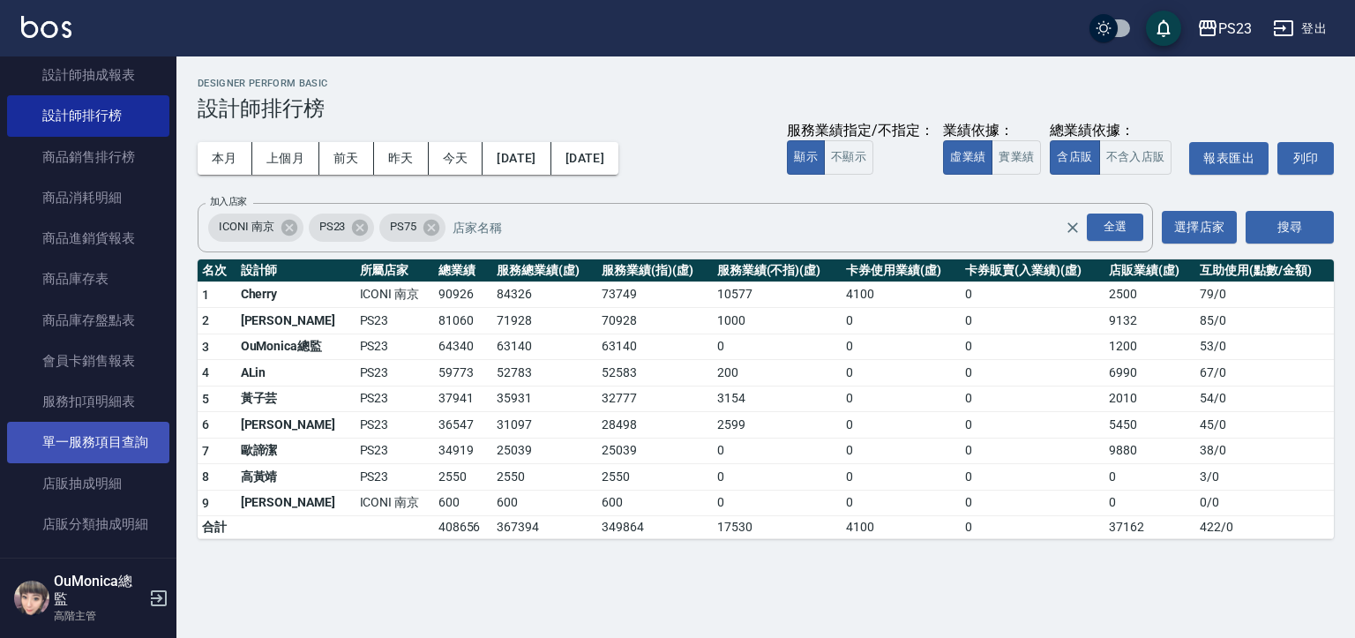
click at [124, 444] on link "單一服務項目查詢" at bounding box center [88, 442] width 162 height 41
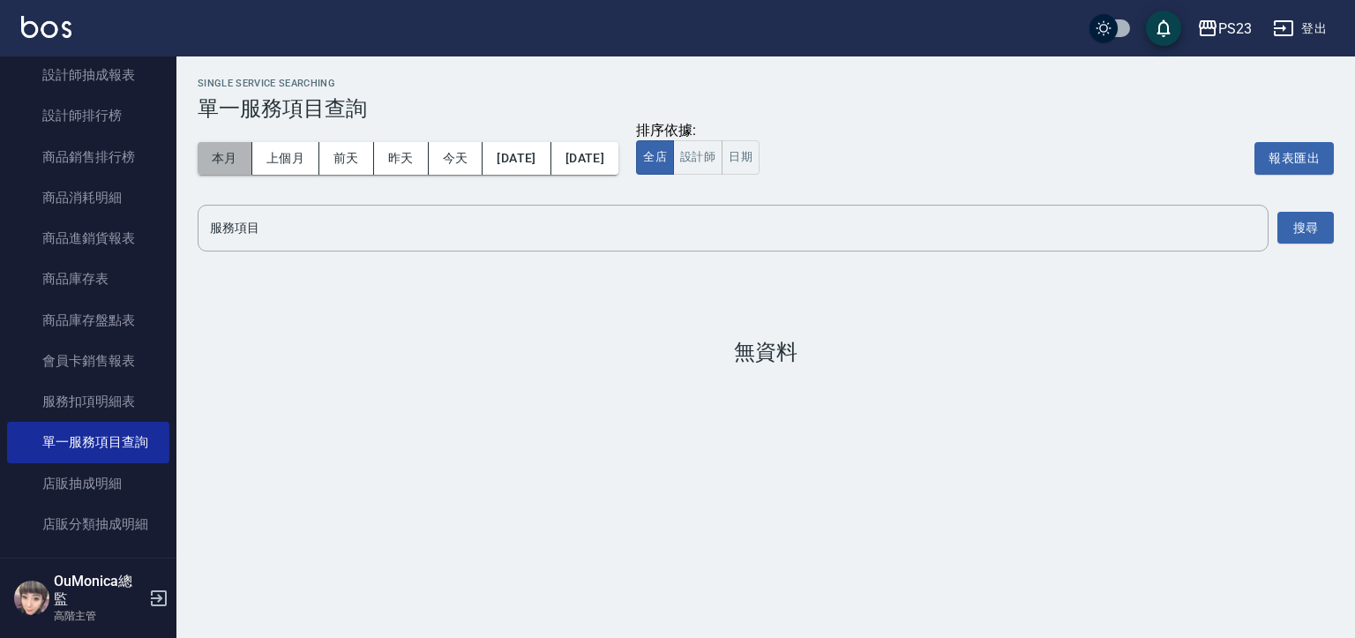
click at [230, 166] on button "本月" at bounding box center [225, 158] width 55 height 33
click at [481, 224] on input "服務項目" at bounding box center [732, 228] width 1055 height 31
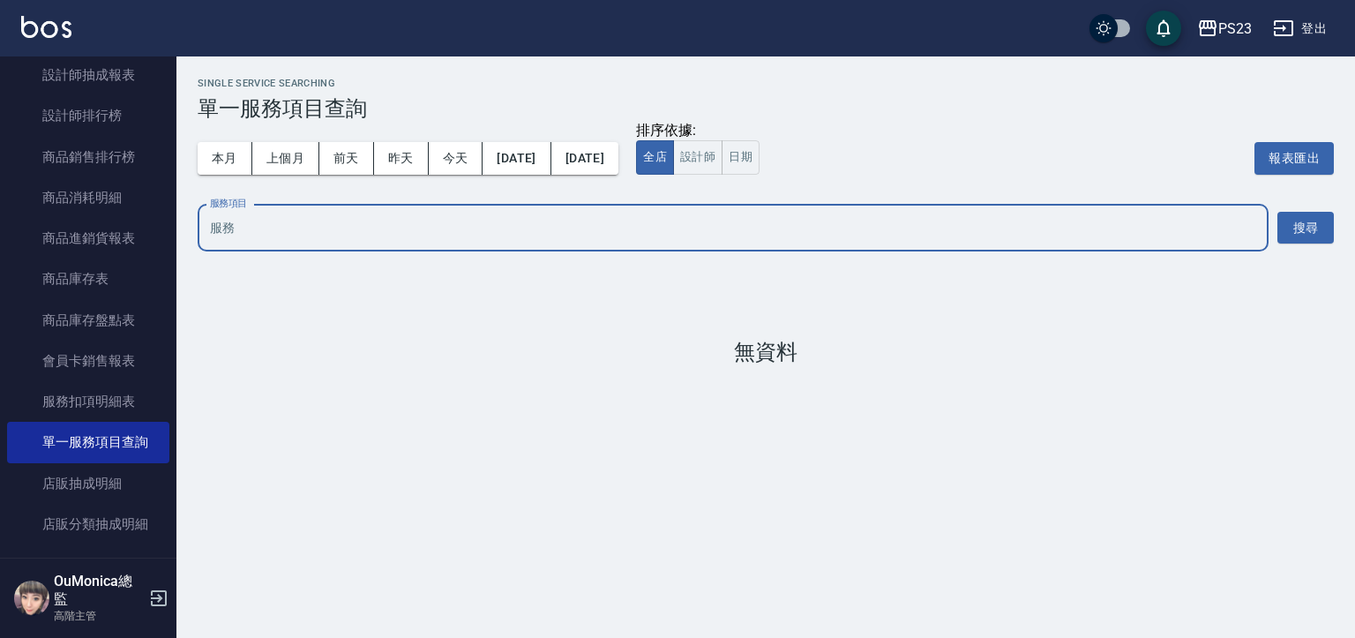
click at [481, 224] on input "服務項目" at bounding box center [732, 228] width 1055 height 31
click at [477, 213] on input "服務項目" at bounding box center [732, 228] width 1055 height 31
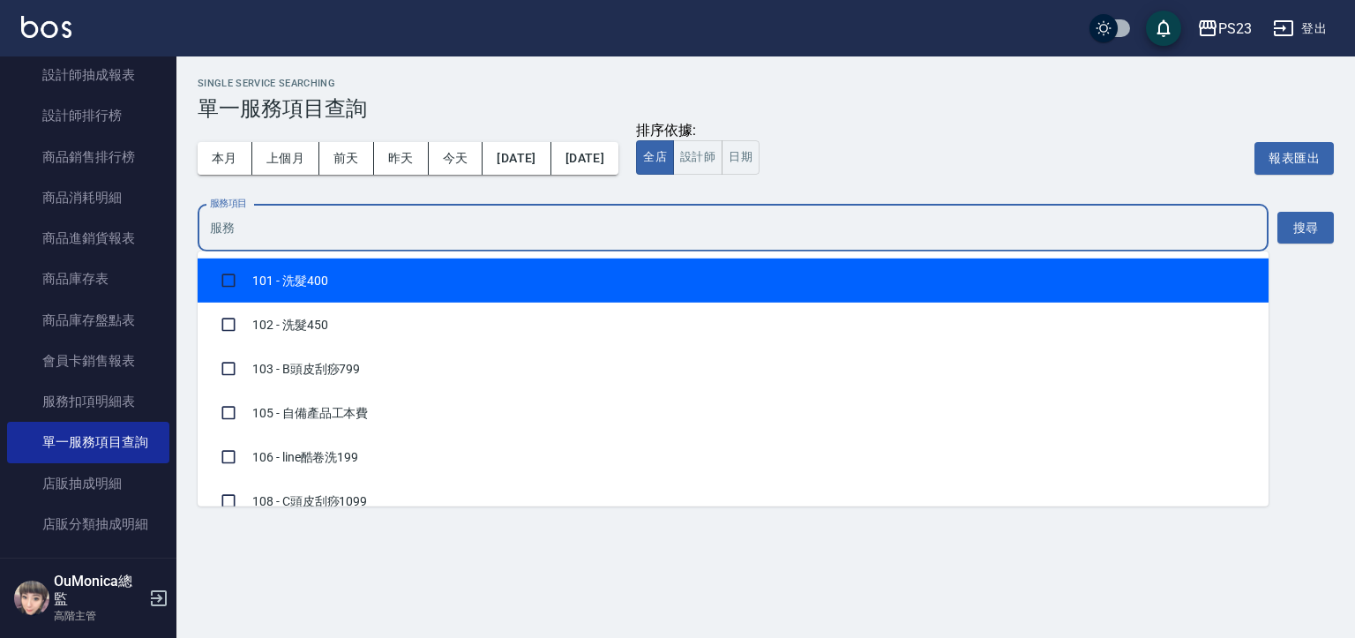
type input "a"
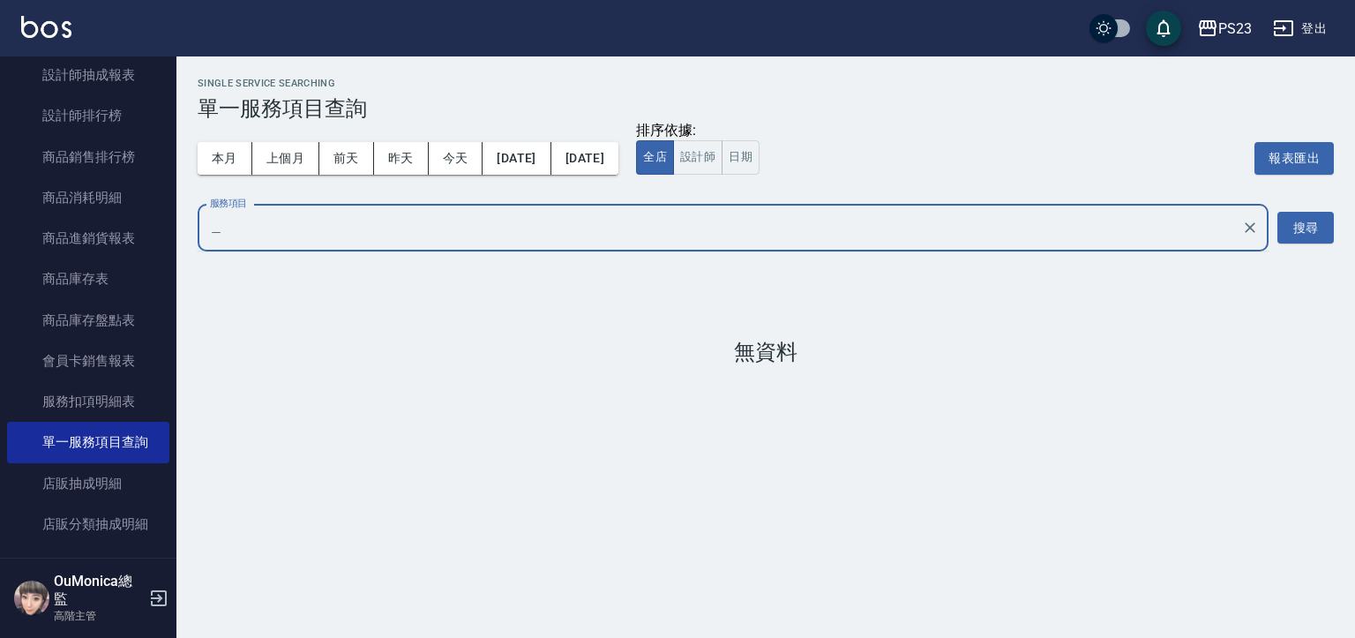
type input "美"
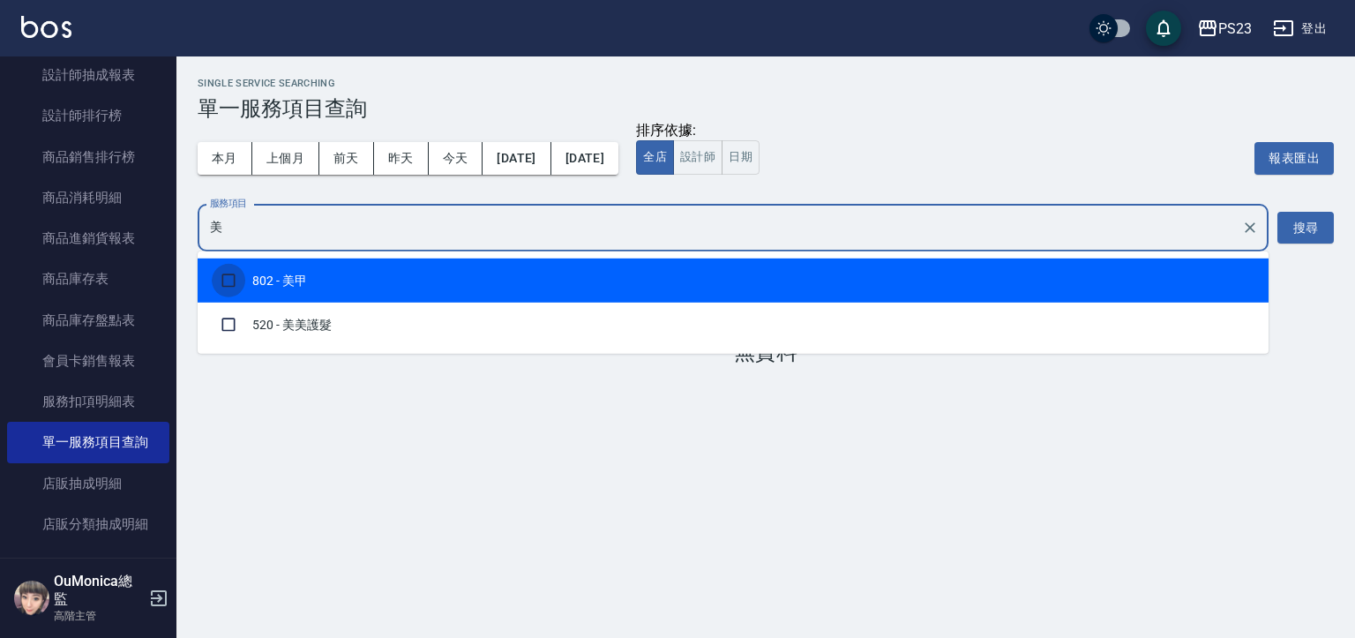
click at [223, 277] on input "checkbox" at bounding box center [229, 281] width 34 height 34
checkbox input "true"
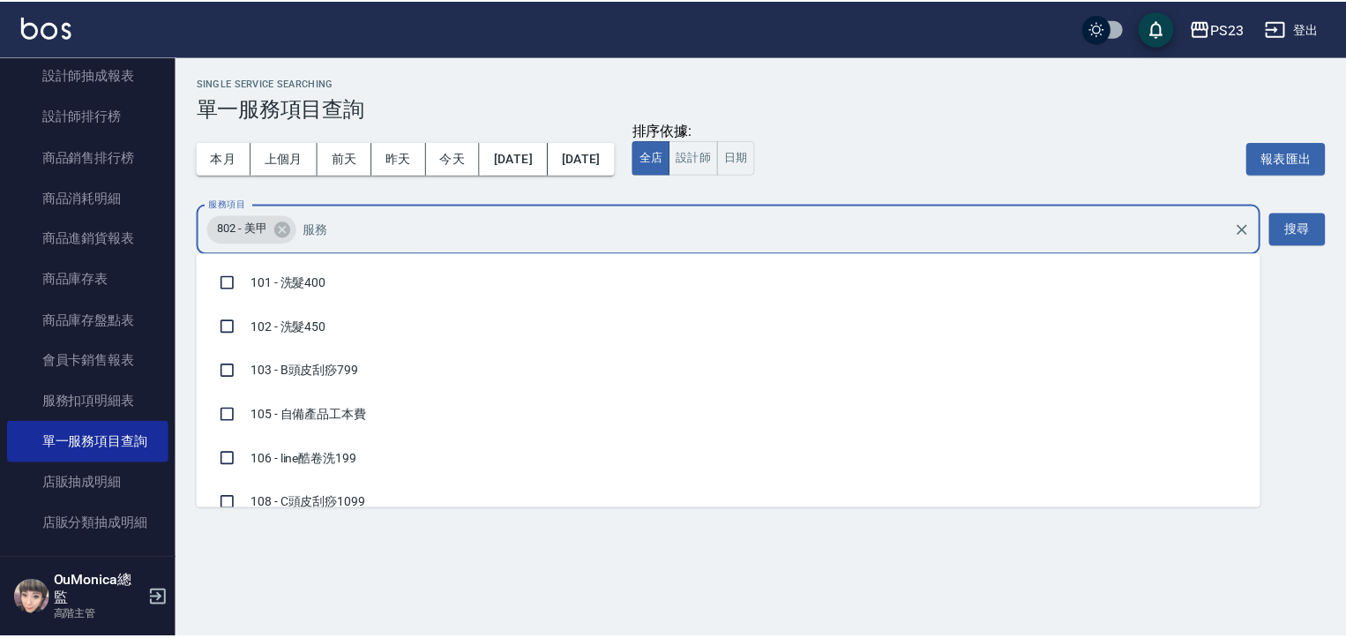
scroll to position [5748, 0]
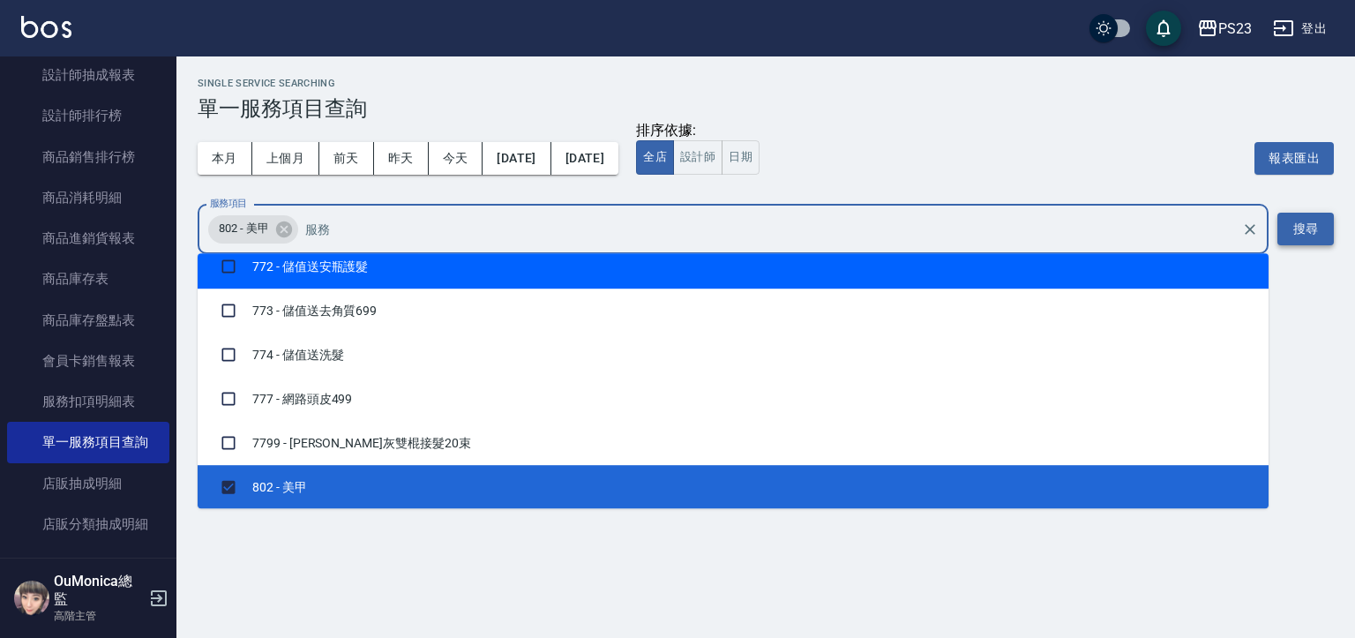
click at [1316, 227] on button "搜尋" at bounding box center [1305, 229] width 56 height 33
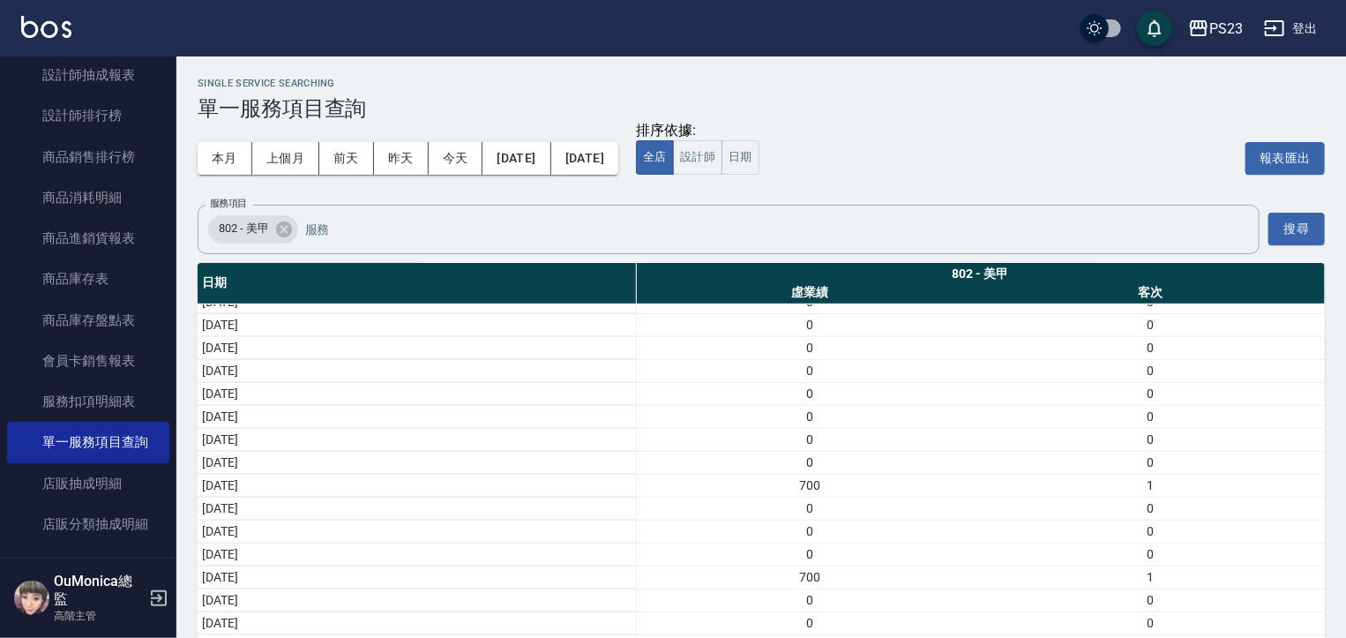
scroll to position [352, 0]
click at [614, 535] on td "2025/08/06" at bounding box center [417, 536] width 438 height 23
click at [206, 161] on button "本月" at bounding box center [225, 158] width 55 height 33
click at [296, 159] on button "上個月" at bounding box center [285, 158] width 67 height 33
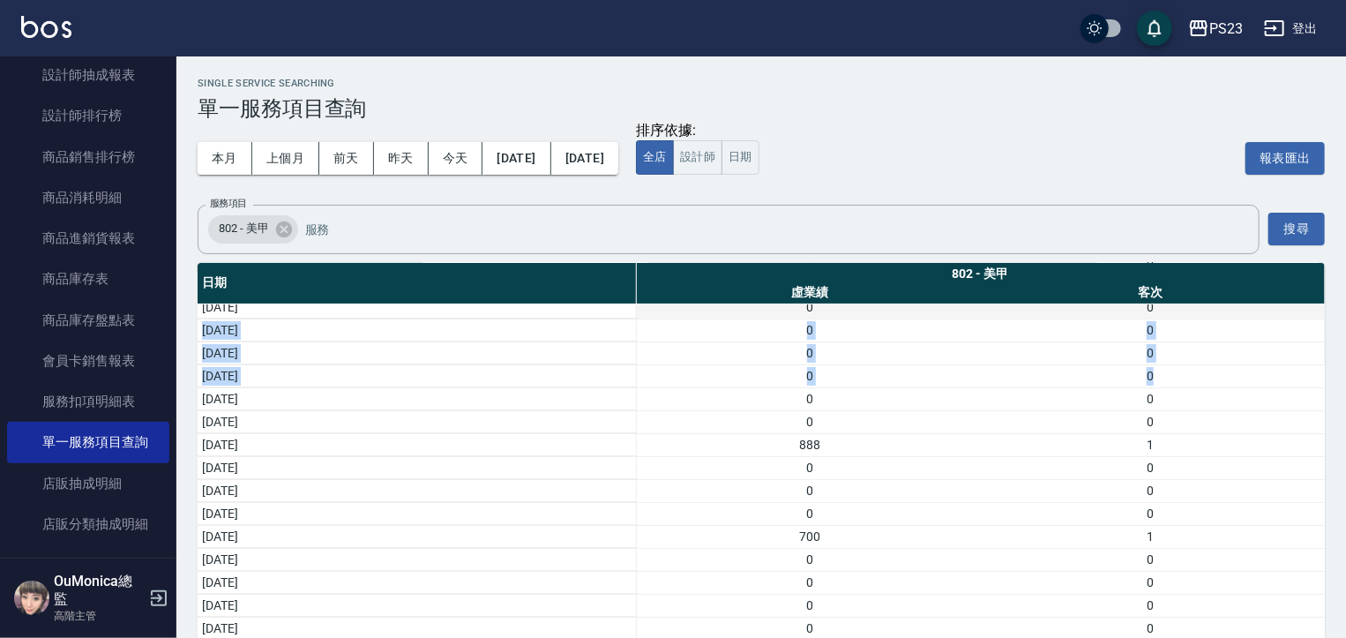
click at [1297, 315] on tbody "2025/07/31 0 0 2025/07/30 0 0 2025/07/29 0 0 2025/07/28 0 0 2025/07/27 0 0 2025…" at bounding box center [761, 548] width 1127 height 734
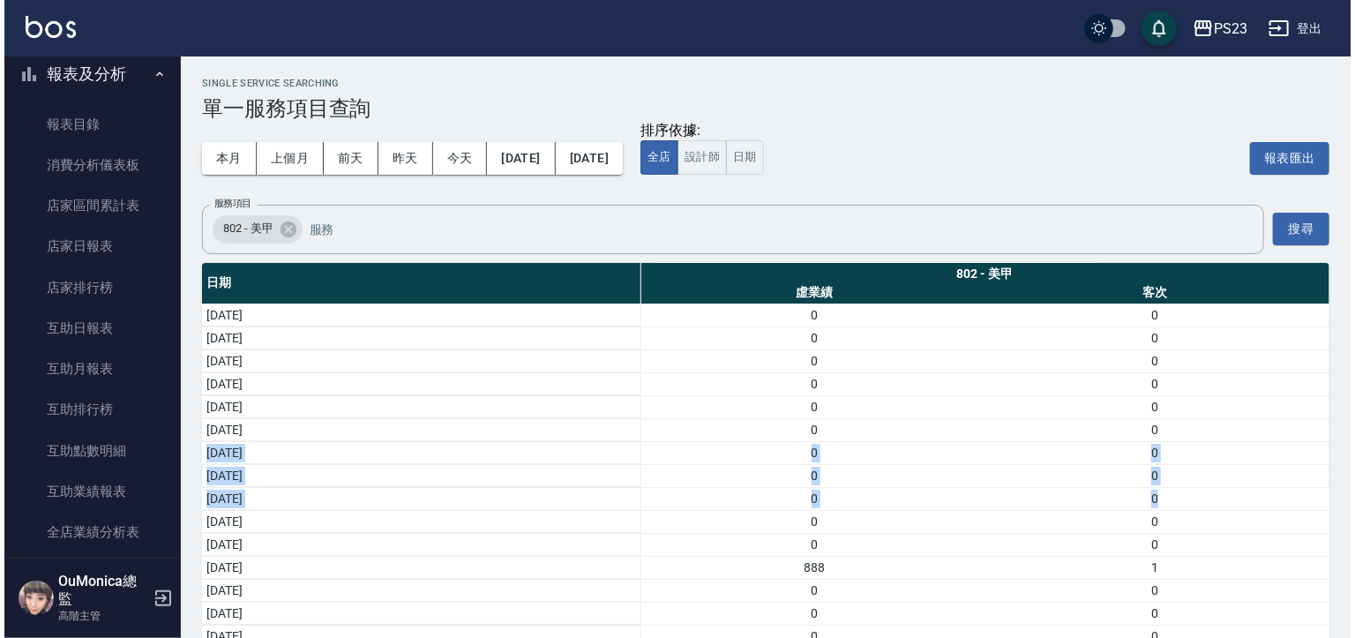
scroll to position [0, 0]
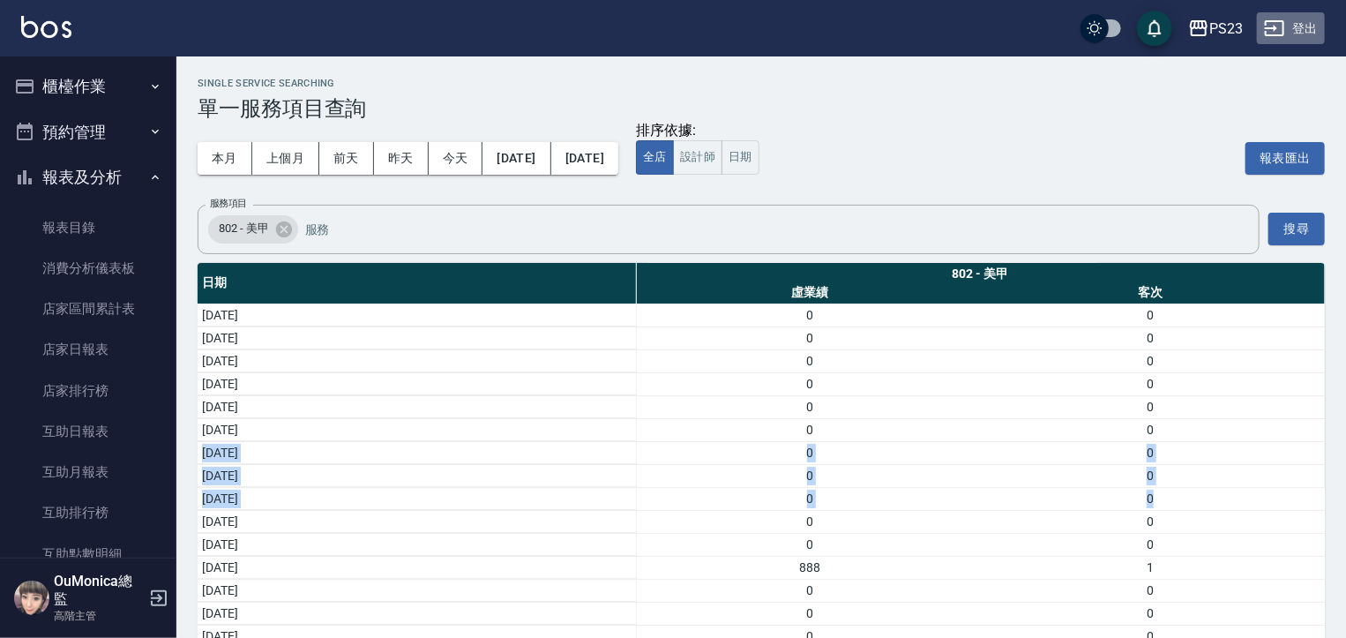
click at [1301, 25] on button "登出" at bounding box center [1291, 28] width 68 height 33
